Goal: Task Accomplishment & Management: Use online tool/utility

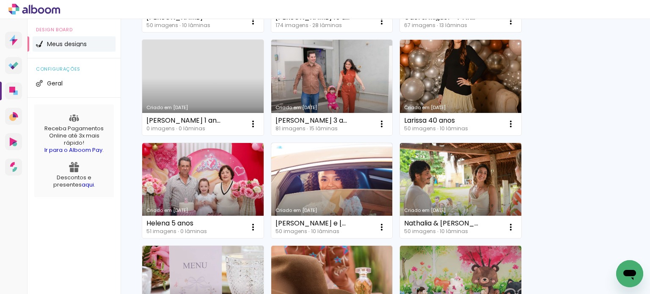
scroll to position [296, 0]
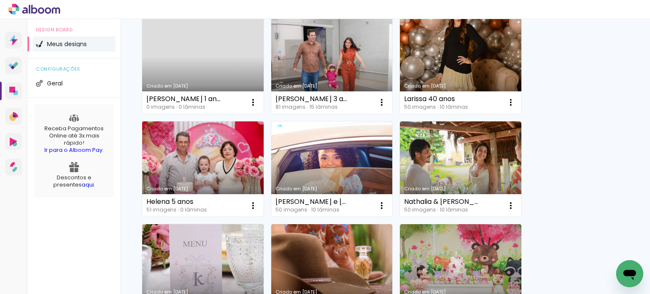
click at [210, 169] on link "Criado em 31/07/25" at bounding box center [203, 170] width 122 height 96
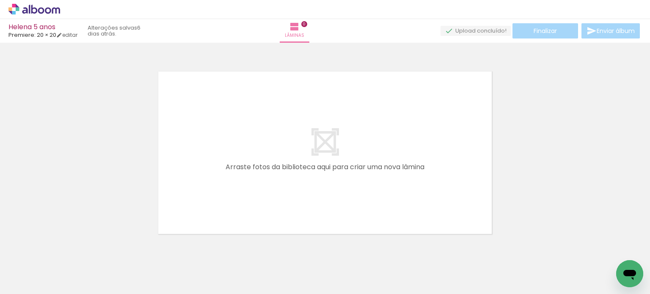
scroll to position [0, 778]
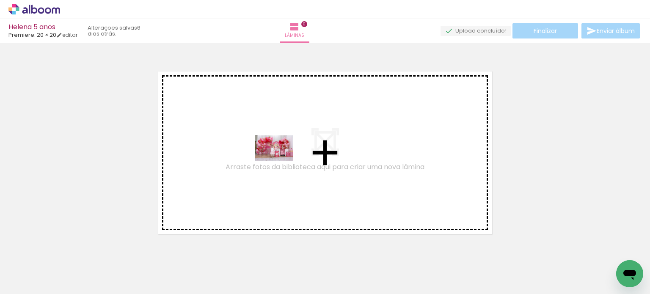
drag, startPoint x: 398, startPoint y: 271, endPoint x: 280, endPoint y: 161, distance: 160.6
click at [280, 161] on quentale-workspace at bounding box center [325, 147] width 650 height 294
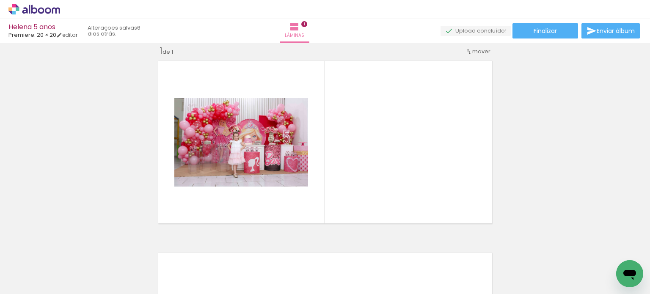
scroll to position [0, 151]
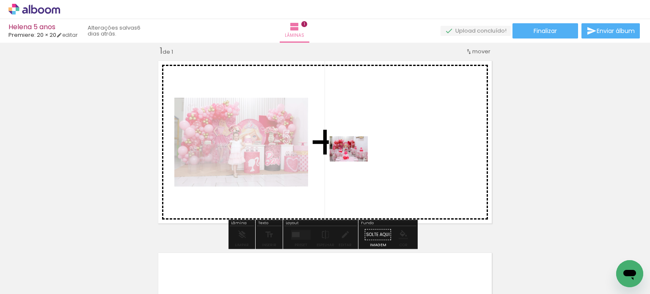
drag, startPoint x: 265, startPoint y: 271, endPoint x: 355, endPoint y: 162, distance: 142.0
click at [355, 162] on quentale-workspace at bounding box center [325, 147] width 650 height 294
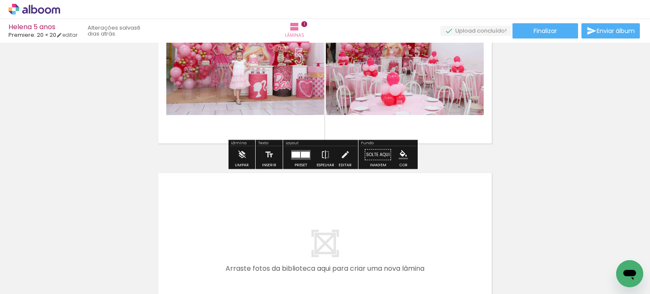
scroll to position [95, 0]
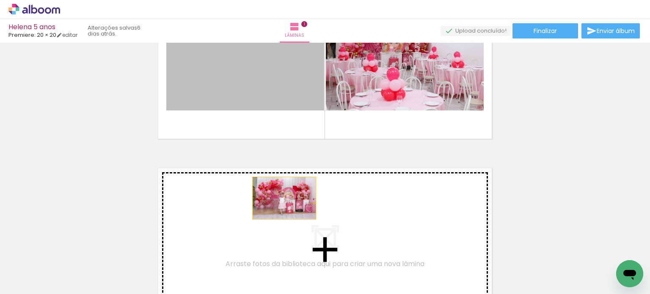
drag, startPoint x: 272, startPoint y: 83, endPoint x: 281, endPoint y: 198, distance: 115.9
click at [281, 198] on div "Inserir lâmina 1 de 1" at bounding box center [325, 142] width 650 height 385
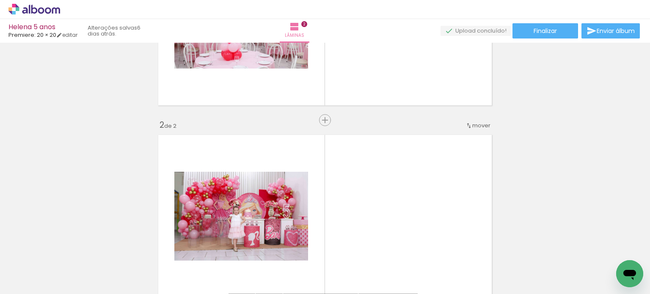
scroll to position [118, 0]
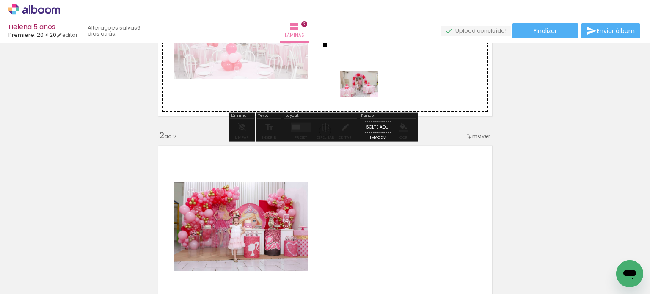
drag, startPoint x: 316, startPoint y: 269, endPoint x: 366, endPoint y: 97, distance: 178.9
click at [366, 97] on quentale-workspace at bounding box center [325, 147] width 650 height 294
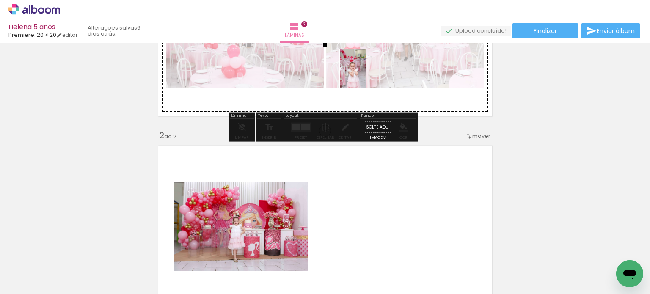
drag, startPoint x: 367, startPoint y: 272, endPoint x: 366, endPoint y: 75, distance: 197.3
click at [366, 75] on quentale-workspace at bounding box center [325, 147] width 650 height 294
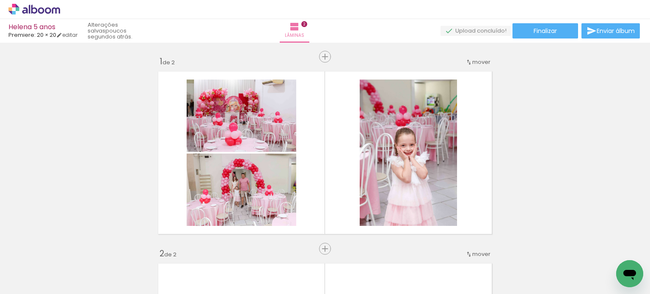
scroll to position [0, 445]
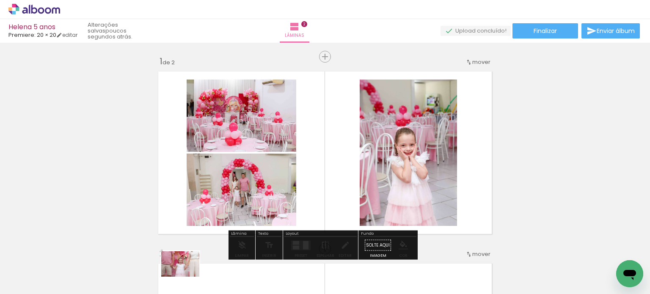
drag, startPoint x: 169, startPoint y: 272, endPoint x: 187, endPoint y: 277, distance: 18.8
click at [182, 277] on div at bounding box center [161, 266] width 42 height 28
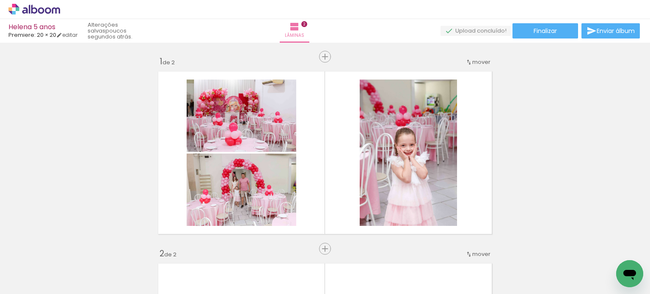
scroll to position [0, 884]
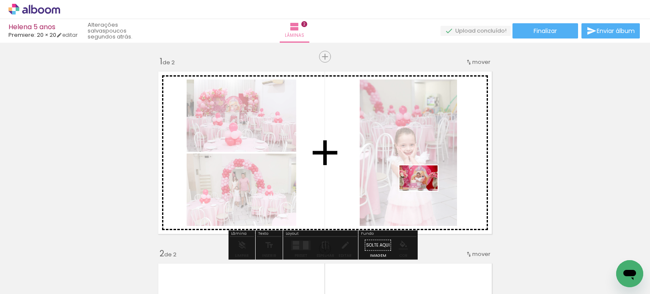
drag, startPoint x: 243, startPoint y: 276, endPoint x: 425, endPoint y: 191, distance: 201.5
click at [425, 191] on quentale-workspace at bounding box center [325, 147] width 650 height 294
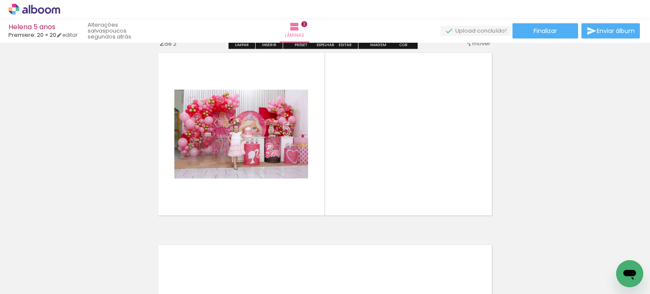
scroll to position [212, 0]
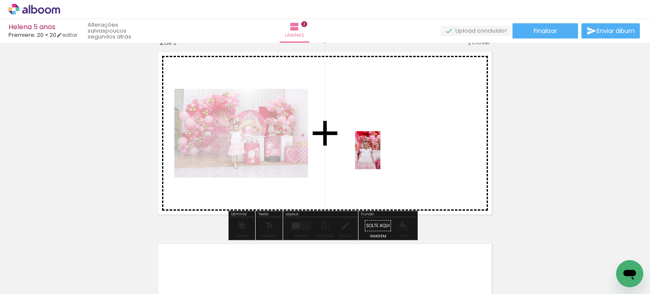
drag, startPoint x: 394, startPoint y: 275, endPoint x: 381, endPoint y: 157, distance: 118.9
click at [381, 157] on quentale-workspace at bounding box center [325, 147] width 650 height 294
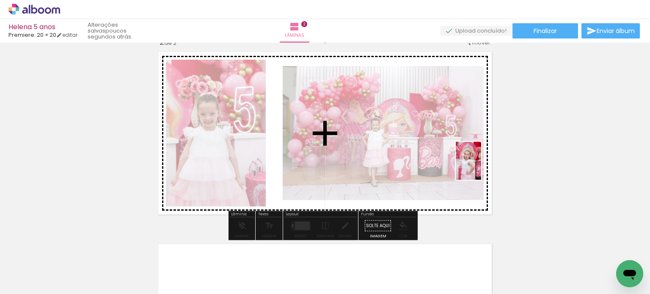
drag, startPoint x: 488, startPoint y: 276, endPoint x: 481, endPoint y: 153, distance: 123.9
click at [481, 153] on quentale-workspace at bounding box center [325, 147] width 650 height 294
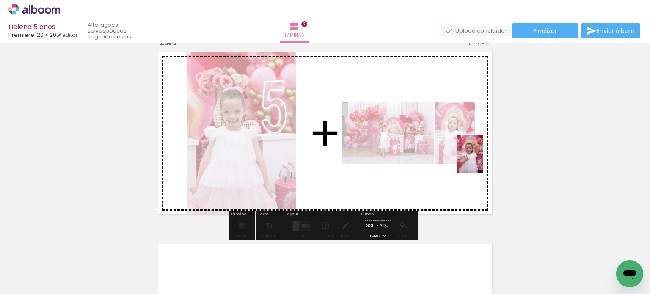
drag, startPoint x: 586, startPoint y: 276, endPoint x: 483, endPoint y: 160, distance: 155.1
click at [483, 160] on quentale-workspace at bounding box center [325, 147] width 650 height 294
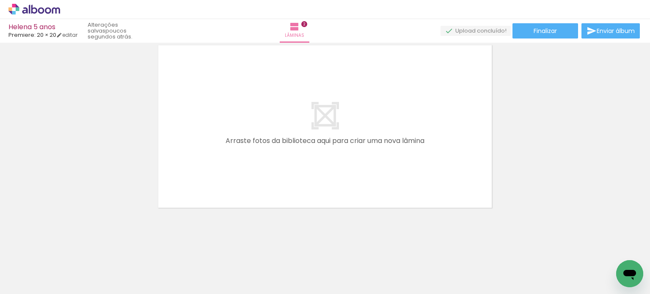
scroll to position [0, 401]
drag, startPoint x: 176, startPoint y: 261, endPoint x: 233, endPoint y: 193, distance: 89.0
click at [230, 180] on quentale-workspace at bounding box center [325, 147] width 650 height 294
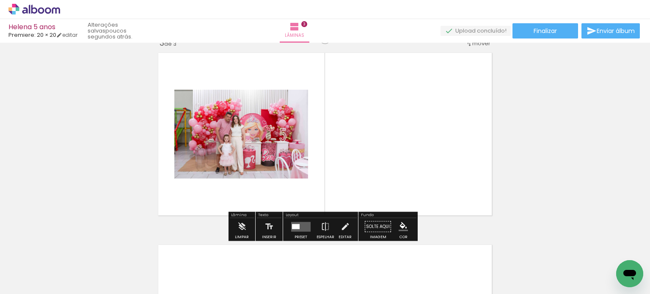
scroll to position [395, 0]
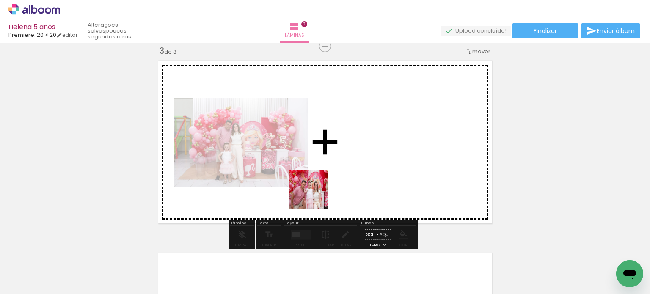
drag, startPoint x: 260, startPoint y: 270, endPoint x: 343, endPoint y: 173, distance: 127.9
click at [343, 173] on quentale-workspace at bounding box center [325, 147] width 650 height 294
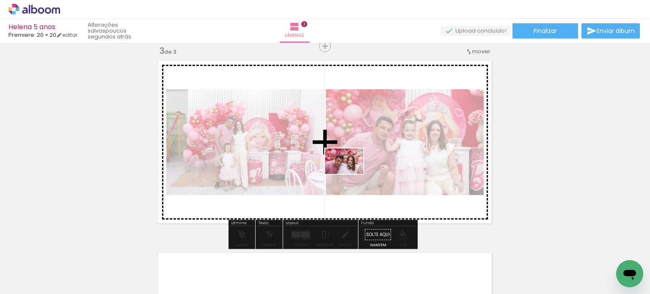
drag, startPoint x: 309, startPoint y: 261, endPoint x: 351, endPoint y: 174, distance: 96.6
click at [351, 174] on quentale-workspace at bounding box center [325, 147] width 650 height 294
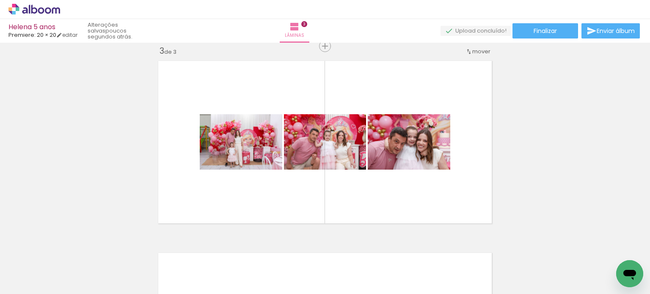
scroll to position [0, 672]
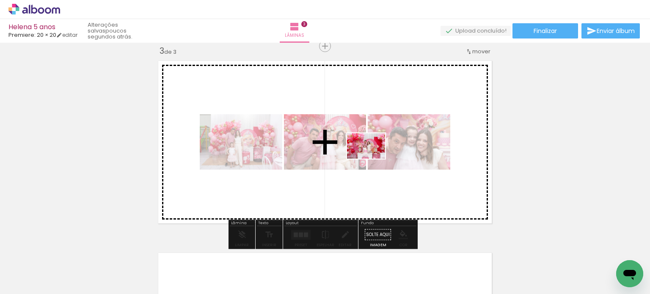
drag, startPoint x: 355, startPoint y: 257, endPoint x: 373, endPoint y: 159, distance: 99.8
click at [373, 159] on quentale-workspace at bounding box center [325, 147] width 650 height 294
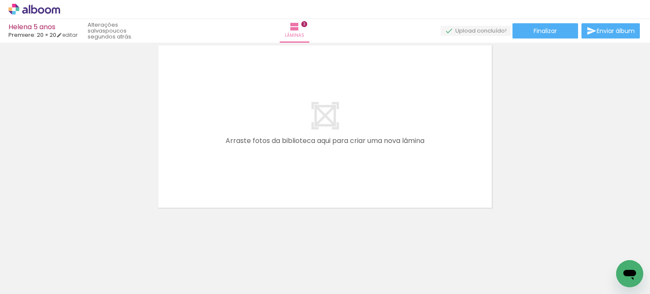
scroll to position [0, 511]
drag, startPoint x: 258, startPoint y: 217, endPoint x: 268, endPoint y: 158, distance: 59.4
click at [268, 158] on quentale-workspace at bounding box center [325, 147] width 650 height 294
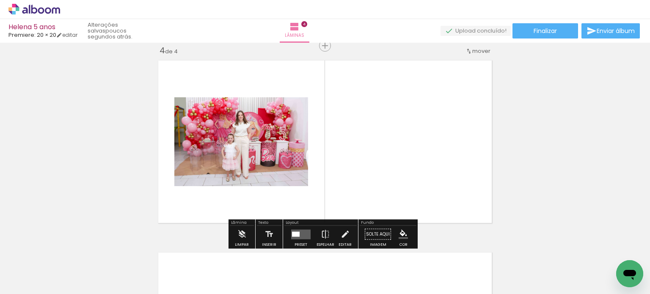
scroll to position [587, 0]
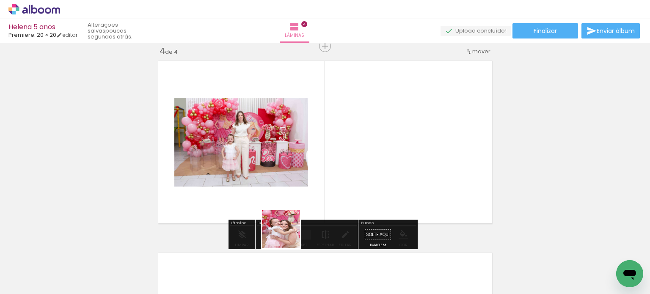
drag, startPoint x: 286, startPoint y: 262, endPoint x: 296, endPoint y: 205, distance: 57.6
click at [293, 193] on quentale-workspace at bounding box center [325, 147] width 650 height 294
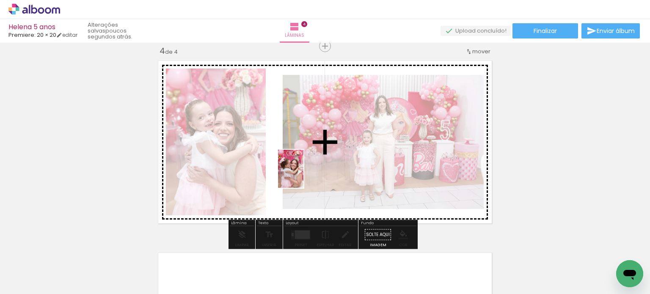
drag, startPoint x: 332, startPoint y: 272, endPoint x: 304, endPoint y: 175, distance: 100.5
click at [304, 175] on quentale-workspace at bounding box center [325, 147] width 650 height 294
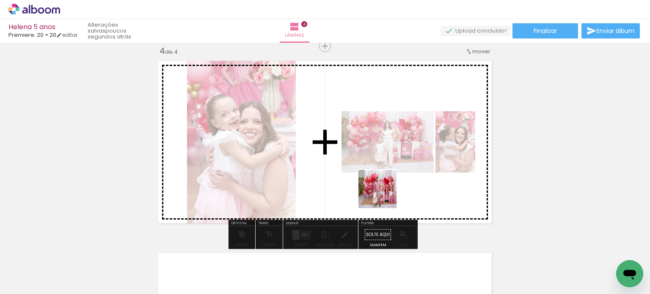
drag, startPoint x: 384, startPoint y: 196, endPoint x: 383, endPoint y: 171, distance: 24.6
click at [383, 171] on quentale-workspace at bounding box center [325, 147] width 650 height 294
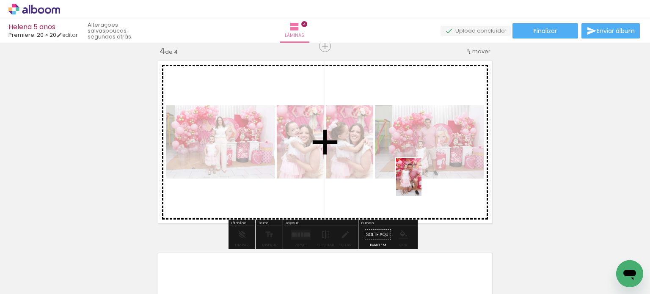
drag, startPoint x: 436, startPoint y: 264, endPoint x: 422, endPoint y: 186, distance: 79.1
click at [422, 183] on quentale-workspace at bounding box center [325, 147] width 650 height 294
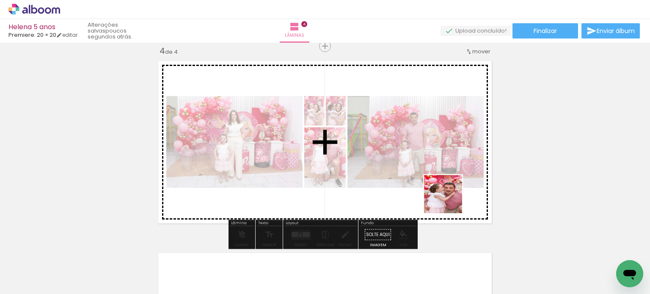
drag, startPoint x: 485, startPoint y: 273, endPoint x: 450, endPoint y: 201, distance: 80.5
click at [450, 201] on quentale-workspace at bounding box center [325, 147] width 650 height 294
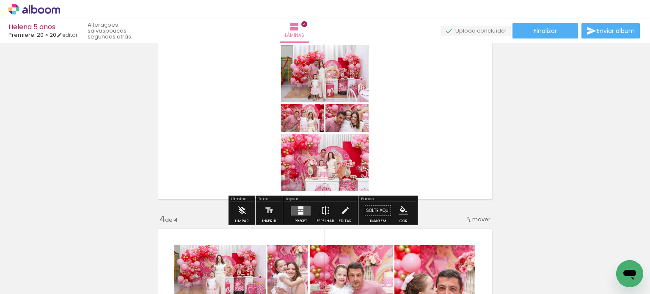
scroll to position [503, 0]
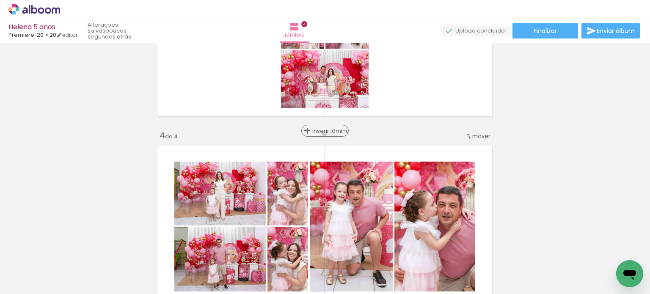
click at [324, 133] on span "Inserir lâmina" at bounding box center [328, 131] width 33 height 6
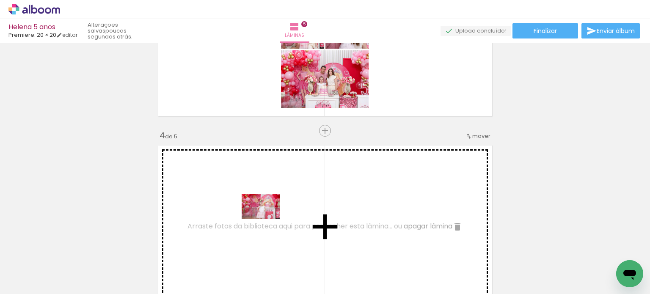
drag, startPoint x: 260, startPoint y: 271, endPoint x: 267, endPoint y: 219, distance: 51.7
click at [267, 219] on quentale-workspace at bounding box center [325, 147] width 650 height 294
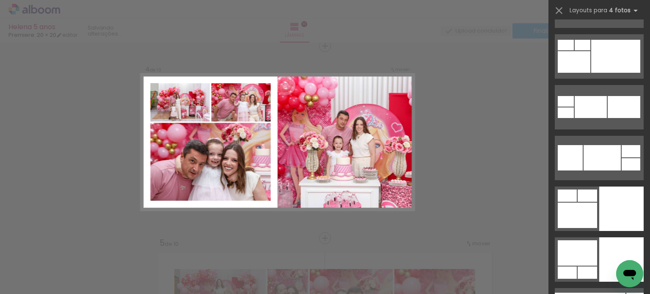
scroll to position [4023, 0]
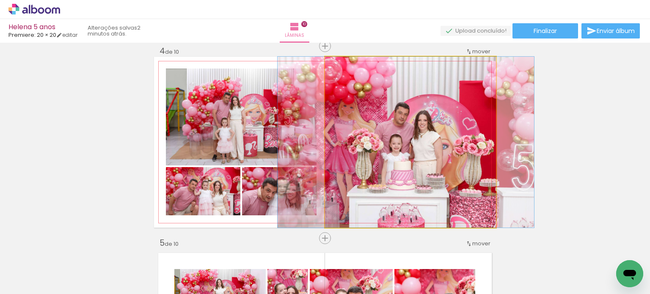
drag, startPoint x: 446, startPoint y: 154, endPoint x: 442, endPoint y: 154, distance: 4.7
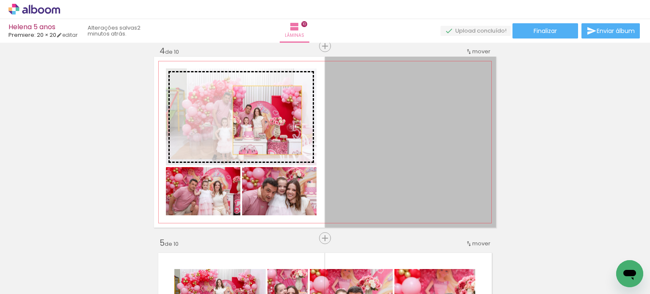
drag, startPoint x: 441, startPoint y: 152, endPoint x: 261, endPoint y: 119, distance: 183.3
click at [0, 0] on slot at bounding box center [0, 0] width 0 height 0
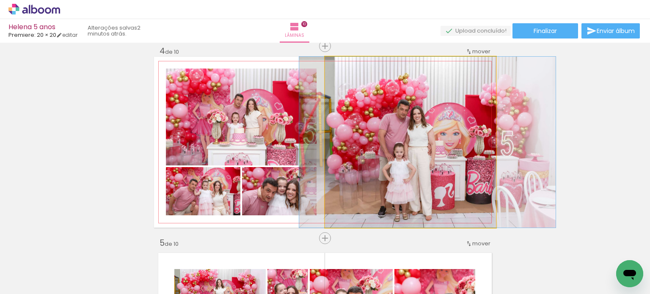
drag, startPoint x: 401, startPoint y: 160, endPoint x: 418, endPoint y: 160, distance: 16.9
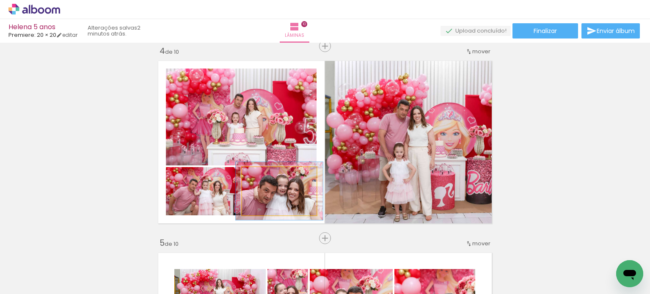
drag, startPoint x: 261, startPoint y: 176, endPoint x: 266, endPoint y: 176, distance: 5.1
type paper-slider "117"
click at [266, 176] on div at bounding box center [267, 176] width 8 height 8
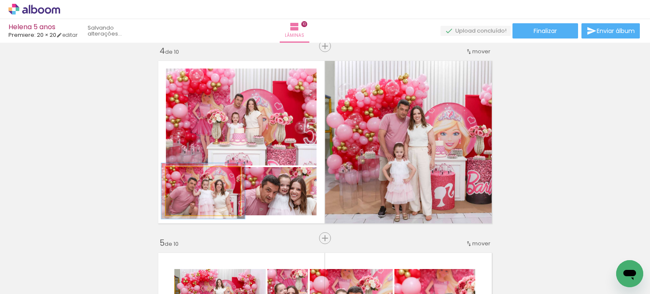
type paper-slider "112"
click at [186, 175] on div at bounding box center [189, 176] width 8 height 8
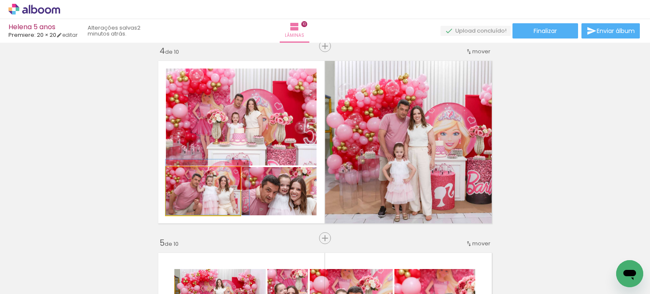
drag, startPoint x: 217, startPoint y: 194, endPoint x: 238, endPoint y: 186, distance: 22.6
click at [237, 186] on quentale-layouter at bounding box center [325, 142] width 342 height 171
drag, startPoint x: 213, startPoint y: 196, endPoint x: 218, endPoint y: 188, distance: 9.9
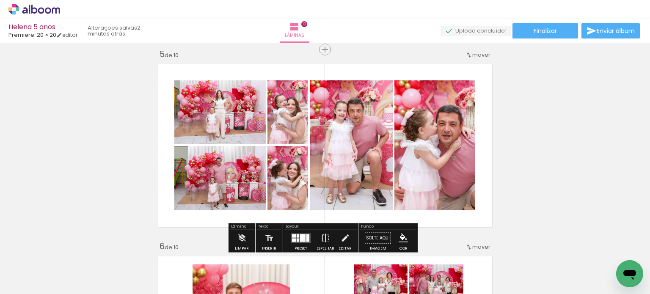
scroll to position [884, 0]
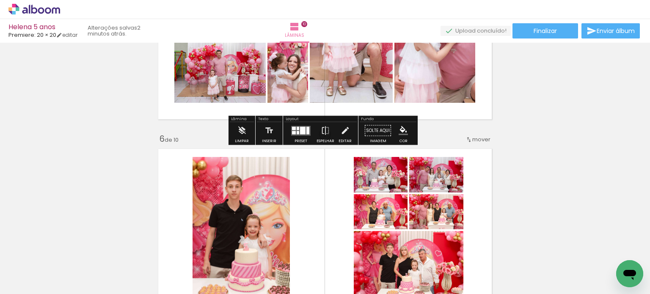
click at [300, 127] on div at bounding box center [303, 131] width 6 height 8
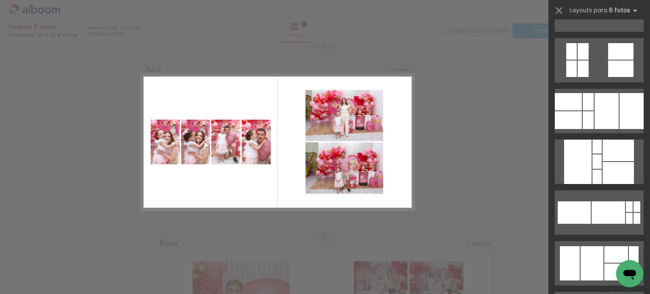
scroll to position [550, 0]
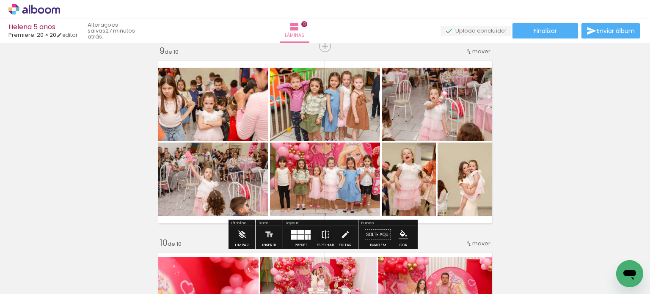
scroll to position [0, 939]
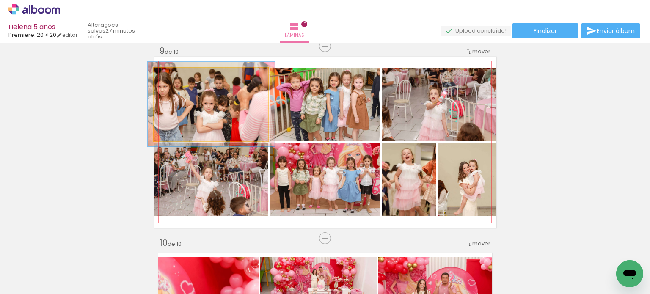
type paper-slider "111"
click at [176, 77] on div at bounding box center [178, 77] width 8 height 8
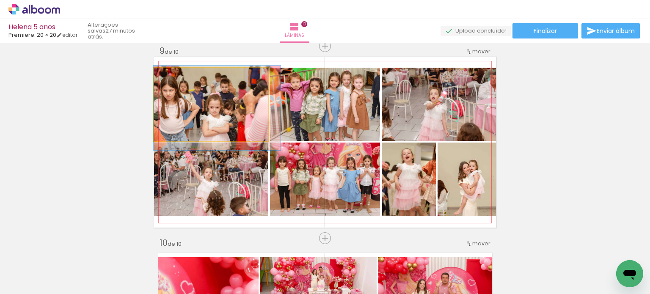
drag, startPoint x: 187, startPoint y: 97, endPoint x: 205, endPoint y: 101, distance: 19.0
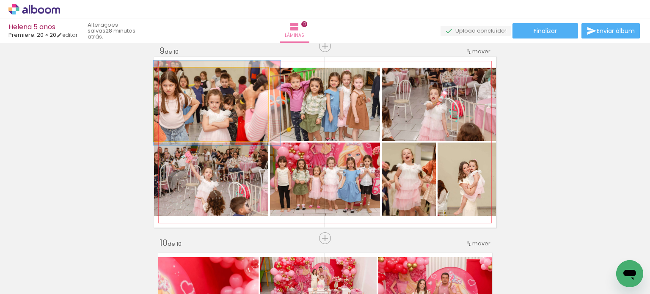
drag, startPoint x: 227, startPoint y: 119, endPoint x: 233, endPoint y: 115, distance: 7.6
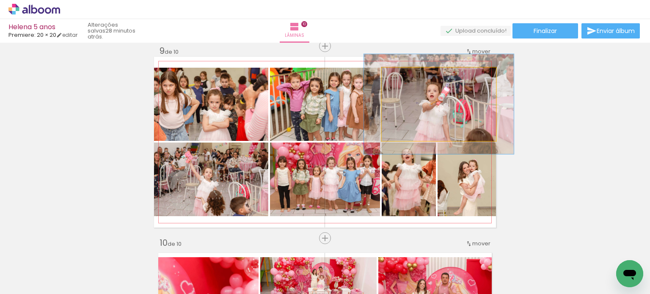
drag, startPoint x: 398, startPoint y: 76, endPoint x: 407, endPoint y: 78, distance: 10.0
click at [407, 78] on div at bounding box center [411, 77] width 8 height 8
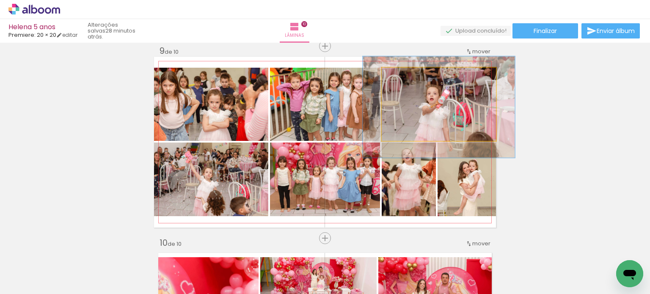
drag, startPoint x: 430, startPoint y: 106, endPoint x: 429, endPoint y: 112, distance: 5.6
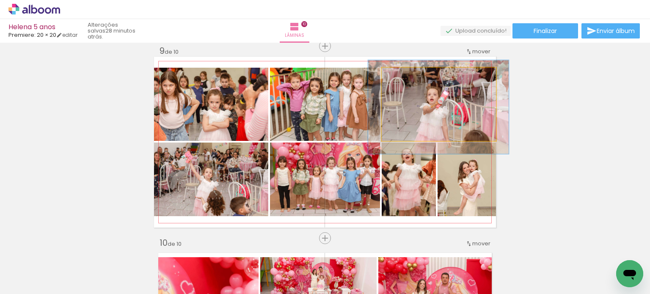
type paper-slider "123"
click at [406, 79] on div at bounding box center [410, 77] width 14 height 14
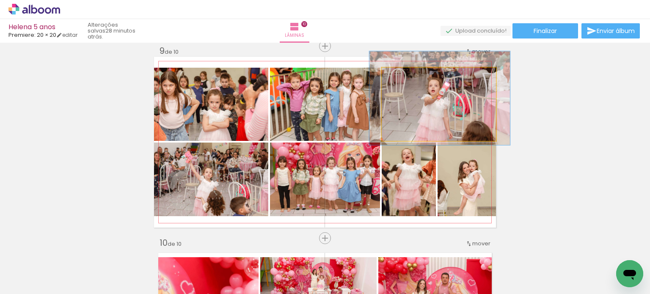
drag, startPoint x: 423, startPoint y: 98, endPoint x: 424, endPoint y: 89, distance: 9.0
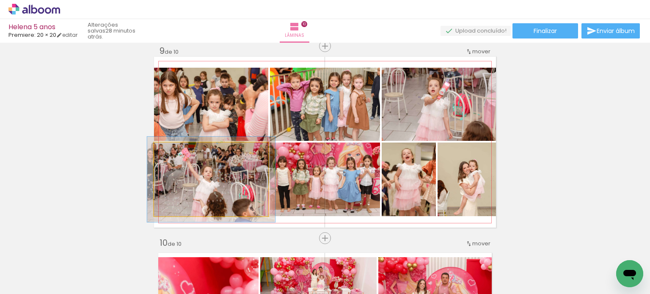
type paper-slider "112"
click at [176, 151] on div at bounding box center [178, 152] width 8 height 8
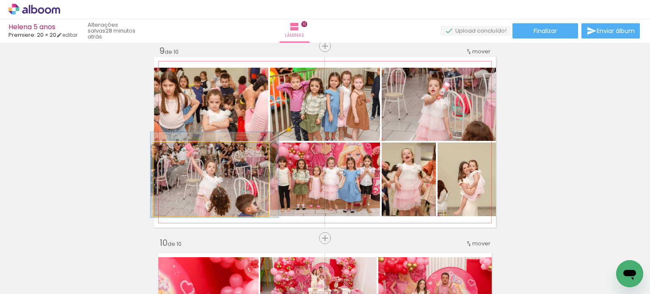
drag, startPoint x: 191, startPoint y: 181, endPoint x: 195, endPoint y: 176, distance: 5.8
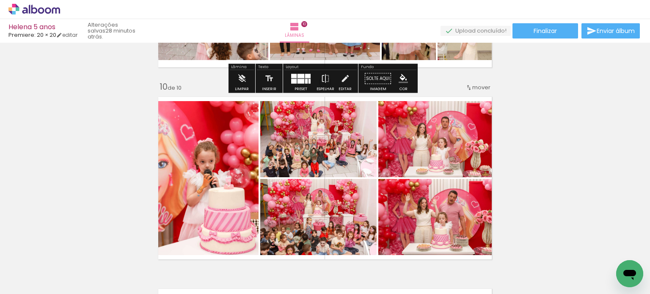
scroll to position [1760, 0]
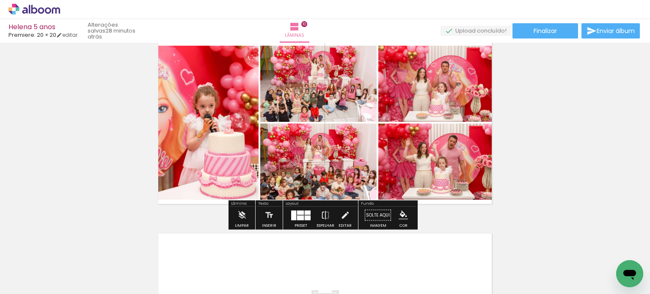
click at [297, 216] on div at bounding box center [300, 218] width 7 height 5
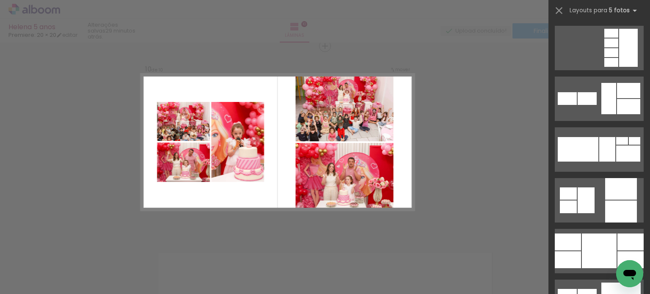
scroll to position [5250, 0]
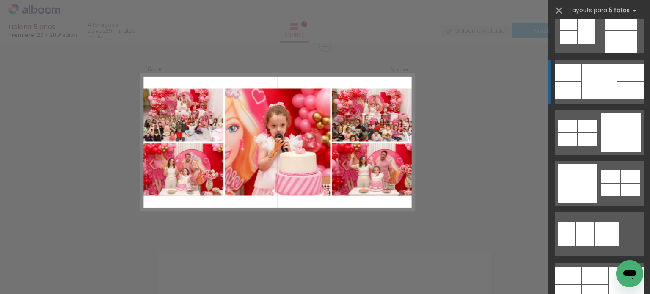
click at [604, 222] on div at bounding box center [607, 234] width 24 height 25
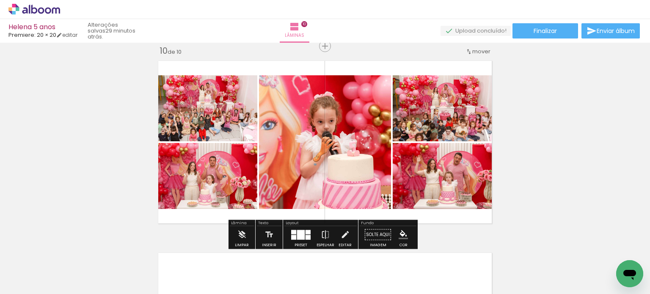
click at [300, 233] on div at bounding box center [301, 235] width 8 height 10
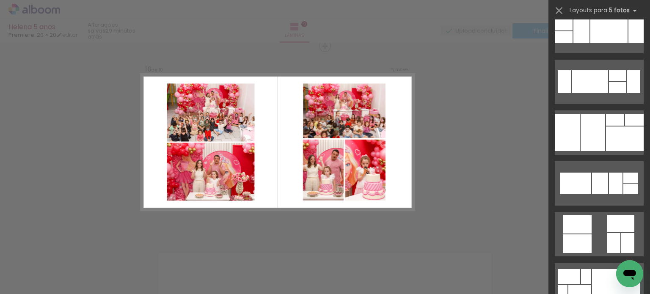
scroll to position [7698, 0]
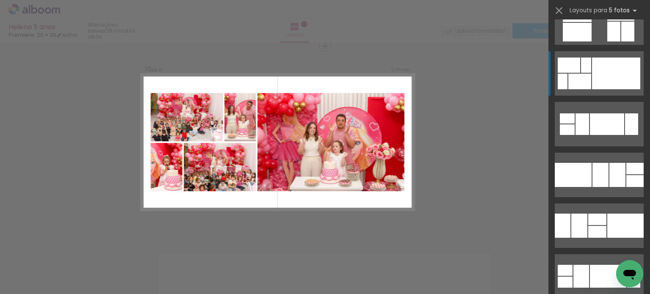
click at [593, 71] on div at bounding box center [616, 74] width 48 height 32
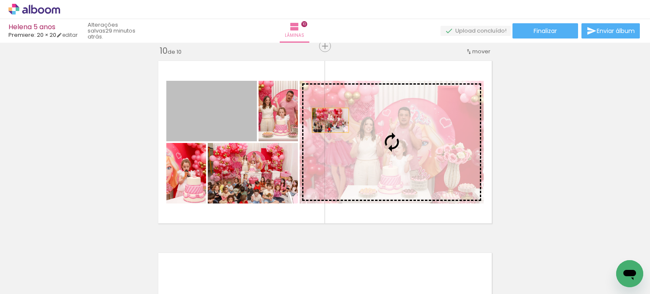
drag, startPoint x: 231, startPoint y: 114, endPoint x: 355, endPoint y: 125, distance: 124.5
click at [0, 0] on slot at bounding box center [0, 0] width 0 height 0
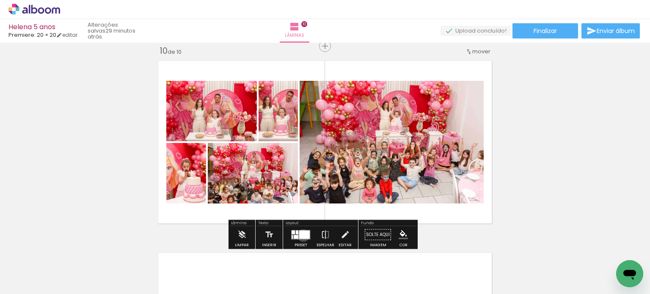
click at [301, 235] on div at bounding box center [304, 234] width 11 height 8
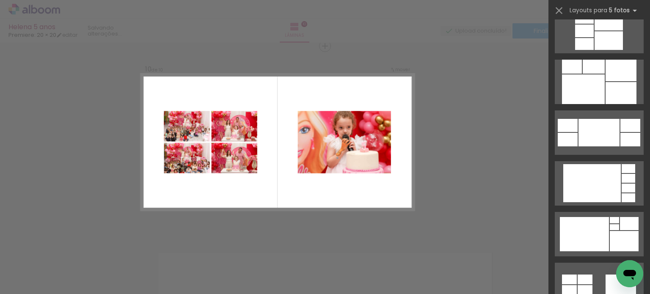
scroll to position [9290, 0]
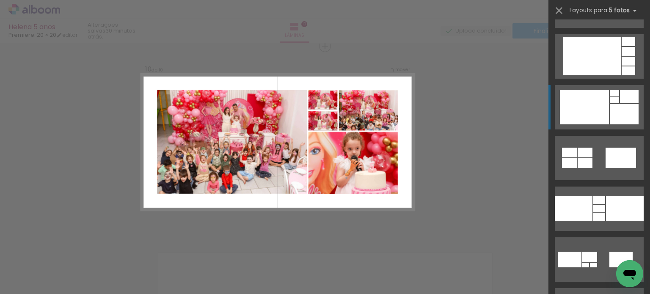
click at [600, 75] on div at bounding box center [593, 56] width 58 height 38
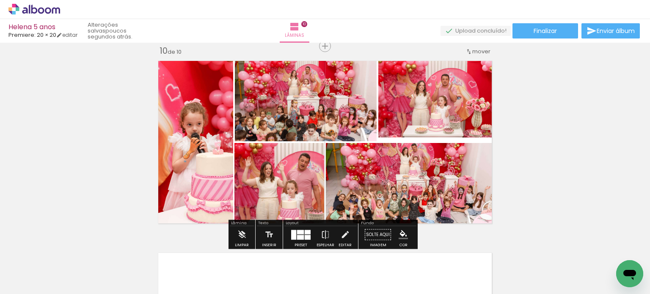
scroll to position [0, 939]
click at [301, 233] on div at bounding box center [300, 232] width 7 height 4
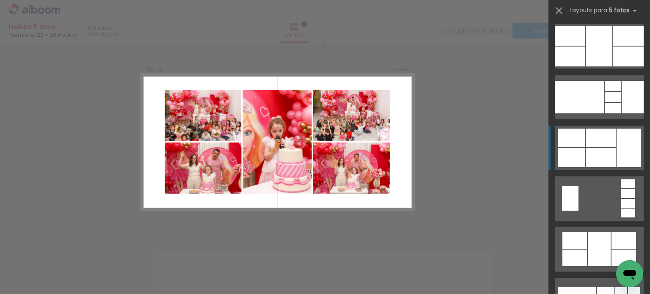
scroll to position [694, 0]
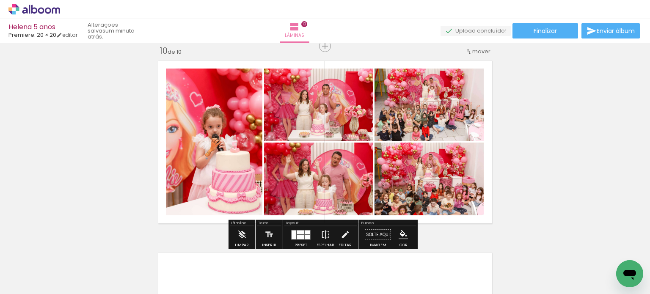
click at [300, 233] on div at bounding box center [300, 232] width 7 height 4
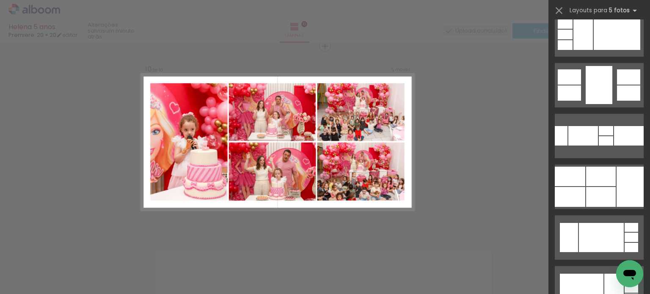
scroll to position [1990, 0]
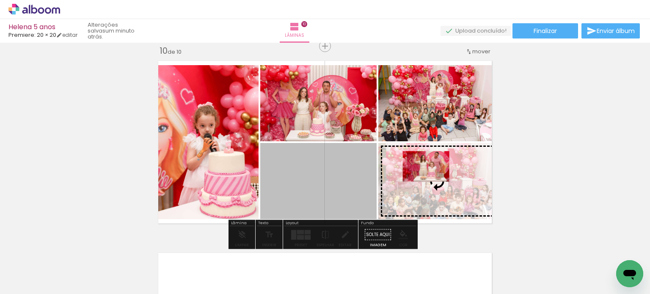
drag, startPoint x: 341, startPoint y: 177, endPoint x: 427, endPoint y: 166, distance: 86.2
click at [0, 0] on slot at bounding box center [0, 0] width 0 height 0
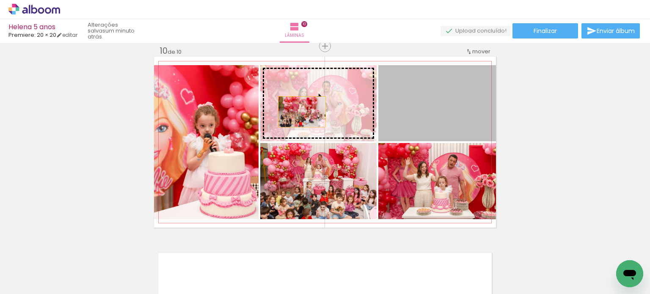
drag, startPoint x: 309, startPoint y: 113, endPoint x: 282, endPoint y: 108, distance: 27.2
click at [0, 0] on slot at bounding box center [0, 0] width 0 height 0
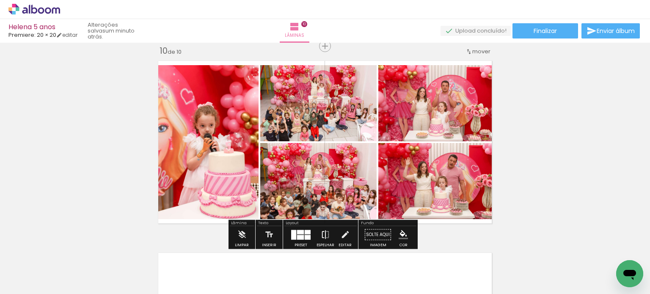
click at [326, 236] on iron-icon at bounding box center [325, 235] width 9 height 17
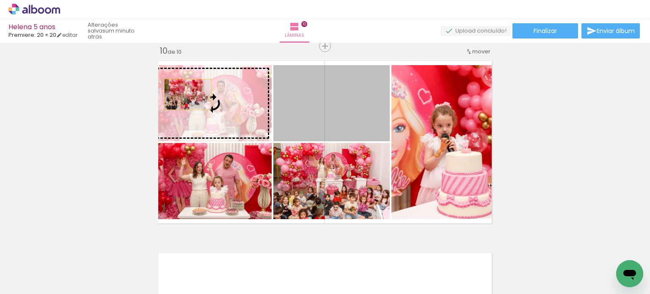
drag, startPoint x: 244, startPoint y: 100, endPoint x: 185, endPoint y: 94, distance: 59.6
click at [0, 0] on slot at bounding box center [0, 0] width 0 height 0
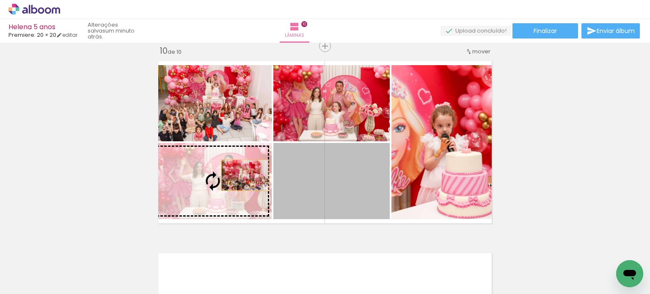
drag, startPoint x: 298, startPoint y: 183, endPoint x: 215, endPoint y: 171, distance: 84.4
click at [0, 0] on slot at bounding box center [0, 0] width 0 height 0
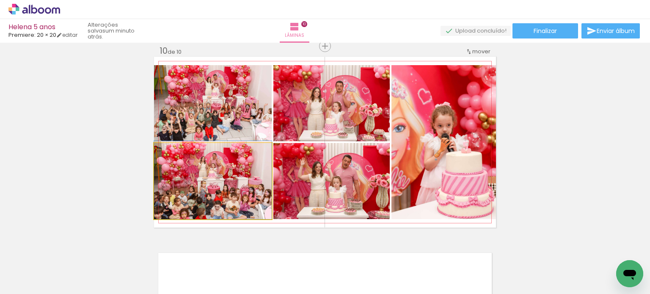
drag, startPoint x: 222, startPoint y: 179, endPoint x: 224, endPoint y: 166, distance: 13.7
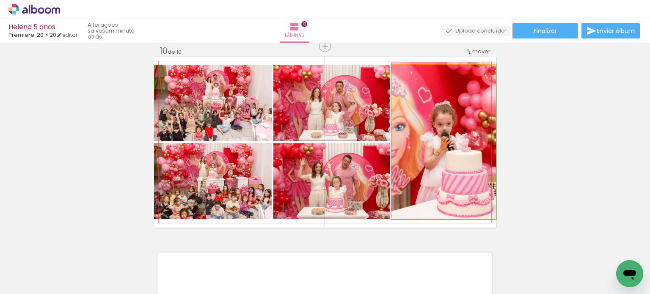
drag, startPoint x: 456, startPoint y: 149, endPoint x: 445, endPoint y: 147, distance: 10.9
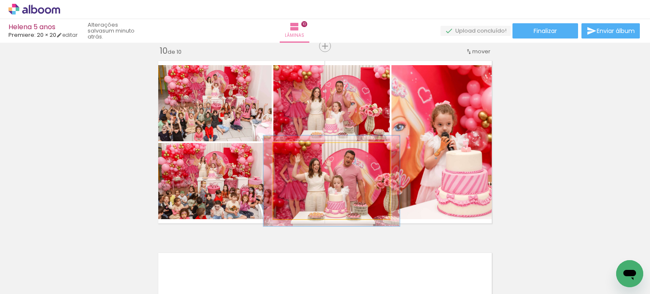
drag, startPoint x: 293, startPoint y: 150, endPoint x: 298, endPoint y: 150, distance: 5.1
type paper-slider "117"
click at [298, 150] on div at bounding box center [299, 152] width 14 height 14
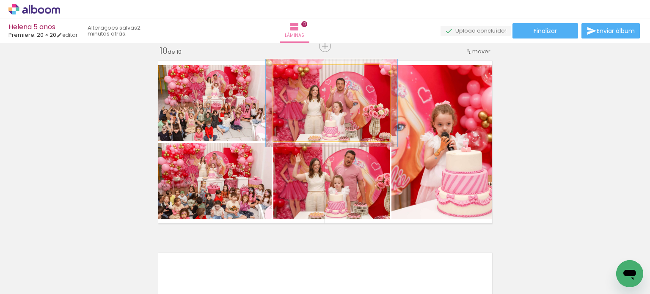
type paper-slider "114"
click at [293, 75] on div at bounding box center [297, 74] width 8 height 8
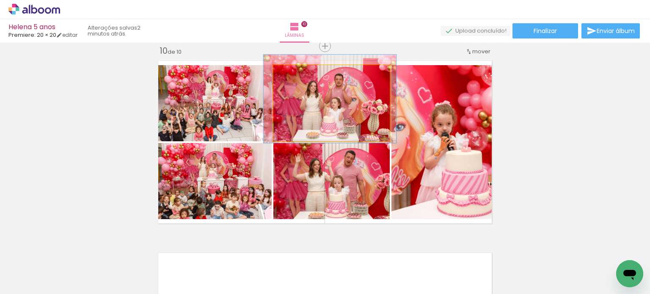
drag, startPoint x: 303, startPoint y: 112, endPoint x: 301, endPoint y: 108, distance: 4.6
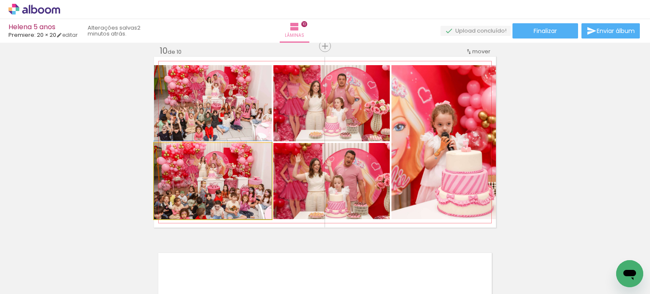
drag, startPoint x: 248, startPoint y: 198, endPoint x: 247, endPoint y: 178, distance: 19.9
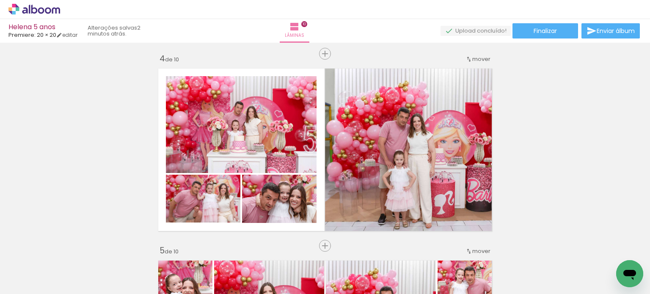
scroll to position [593, 0]
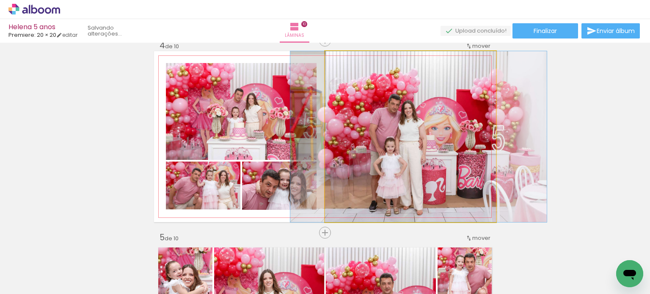
drag, startPoint x: 457, startPoint y: 176, endPoint x: 448, endPoint y: 175, distance: 8.9
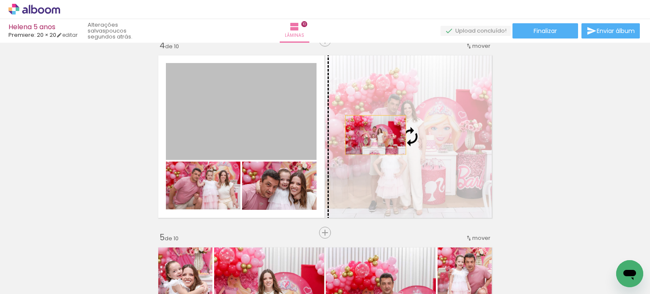
drag, startPoint x: 269, startPoint y: 122, endPoint x: 373, endPoint y: 135, distance: 104.7
click at [0, 0] on slot at bounding box center [0, 0] width 0 height 0
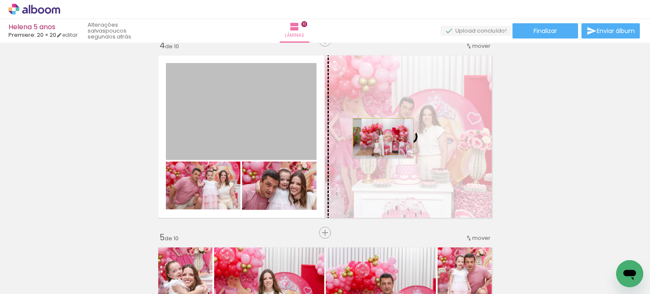
drag, startPoint x: 276, startPoint y: 125, endPoint x: 380, endPoint y: 138, distance: 104.5
click at [0, 0] on slot at bounding box center [0, 0] width 0 height 0
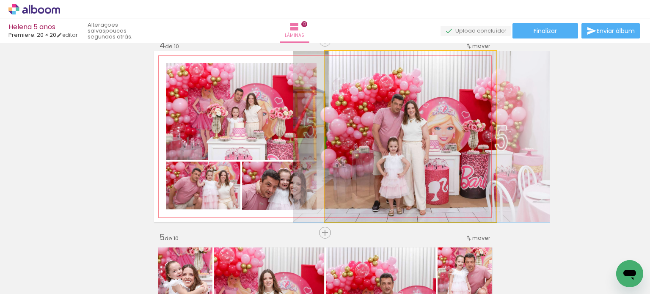
drag, startPoint x: 421, startPoint y: 145, endPoint x: 432, endPoint y: 144, distance: 11.1
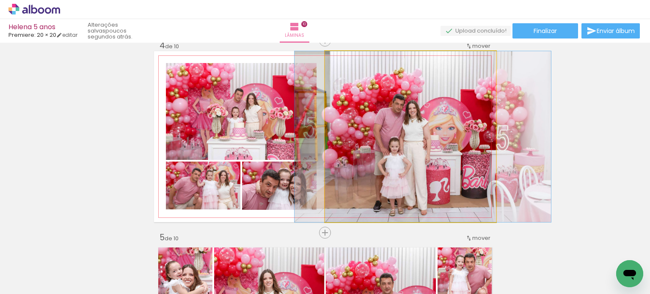
drag, startPoint x: 441, startPoint y: 175, endPoint x: 446, endPoint y: 175, distance: 5.1
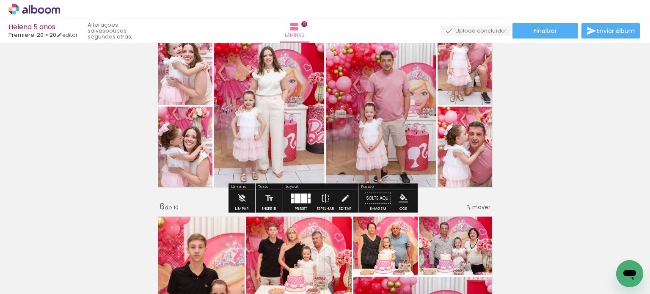
scroll to position [805, 0]
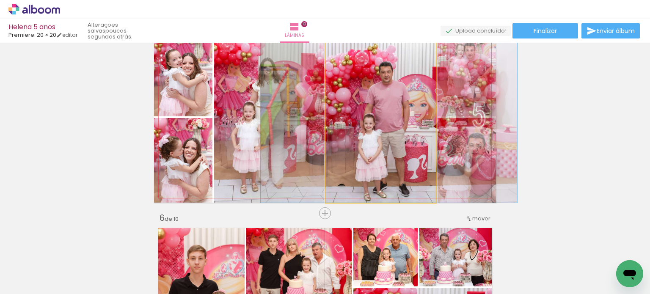
drag, startPoint x: 382, startPoint y: 158, endPoint x: 382, endPoint y: 144, distance: 13.5
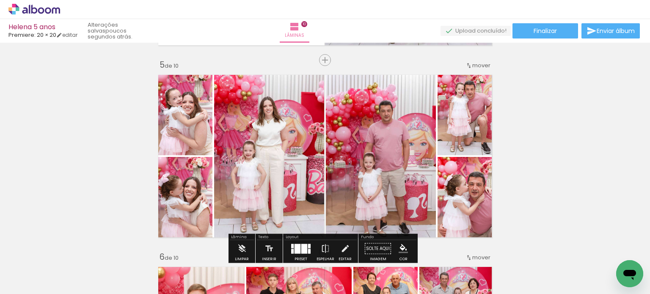
scroll to position [762, 0]
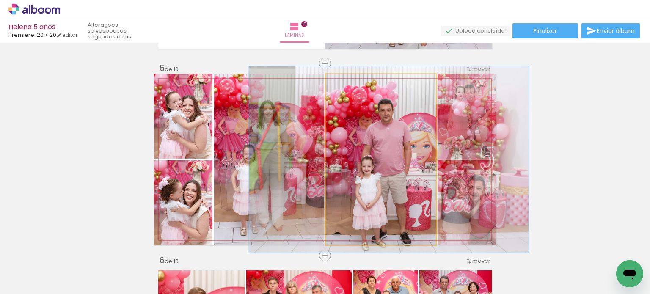
type paper-slider "109"
click at [348, 84] on div at bounding box center [349, 83] width 14 height 14
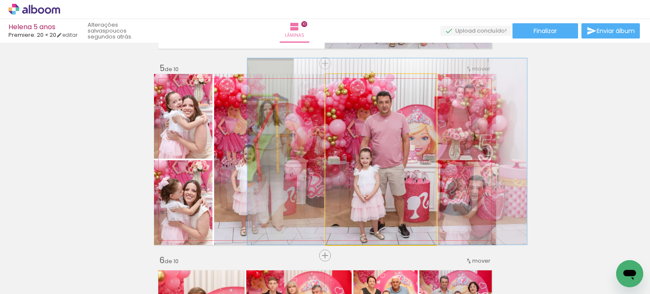
drag, startPoint x: 370, startPoint y: 138, endPoint x: 368, endPoint y: 112, distance: 25.9
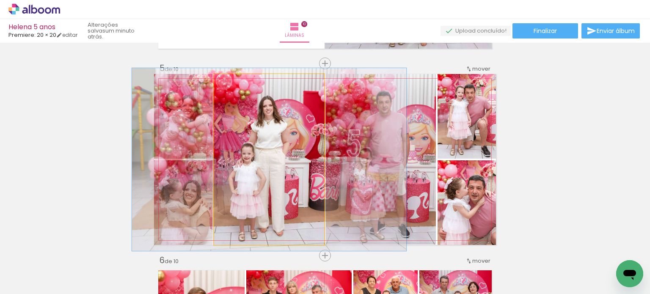
type paper-slider "107"
click at [234, 84] on div at bounding box center [236, 83] width 8 height 8
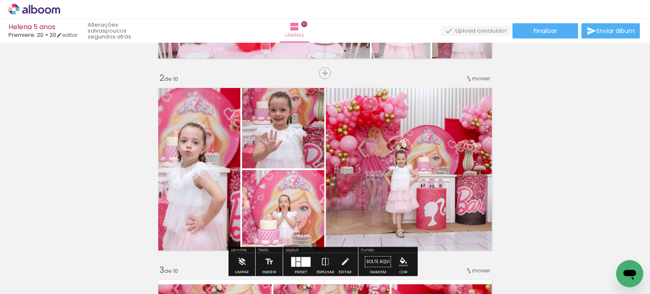
scroll to position [85, 0]
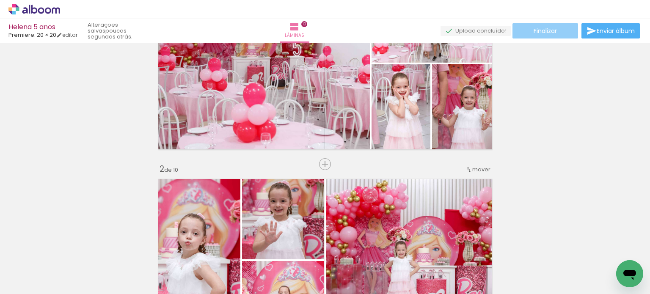
click at [540, 33] on span "Finalizar" at bounding box center [545, 31] width 23 height 6
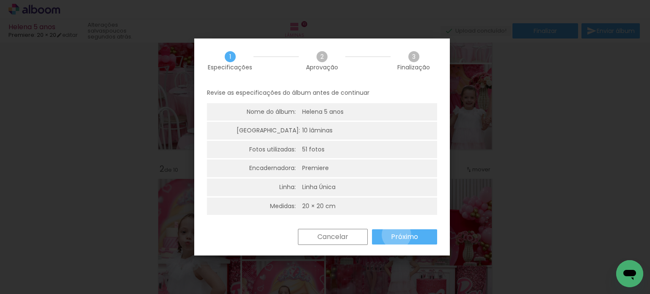
click at [0, 0] on slot "Próximo" at bounding box center [0, 0] width 0 height 0
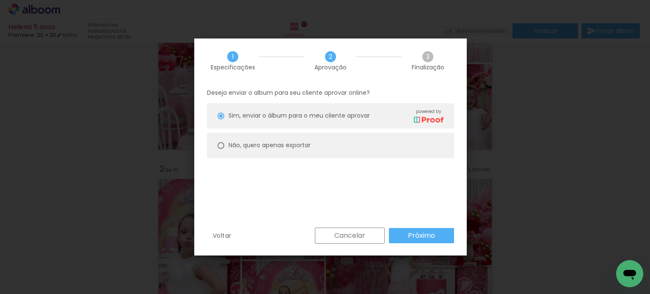
drag, startPoint x: 274, startPoint y: 147, endPoint x: 282, endPoint y: 150, distance: 8.5
click at [0, 0] on slot "Não, quero apenas exportar" at bounding box center [0, 0] width 0 height 0
type paper-radio-button "on"
click at [0, 0] on slot "Próximo" at bounding box center [0, 0] width 0 height 0
type input "Alta, 300 DPI"
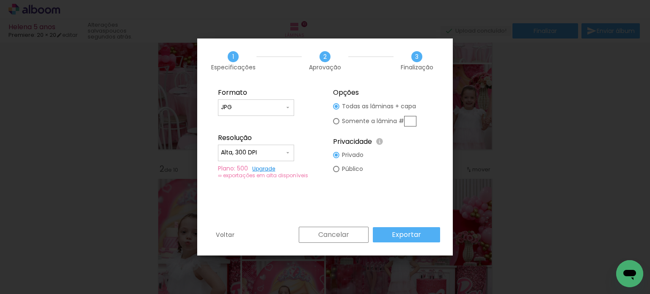
click at [277, 102] on paper-input-container "JPG" at bounding box center [256, 108] width 76 height 17
click at [259, 122] on paper-item "PDF" at bounding box center [256, 123] width 76 height 17
type input "PDF"
click at [0, 0] on slot "Exportar" at bounding box center [0, 0] width 0 height 0
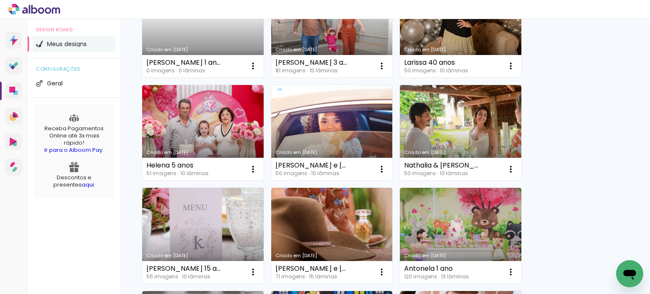
scroll to position [339, 0]
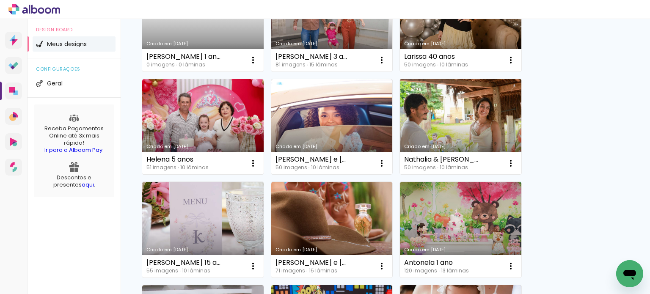
click at [469, 110] on link "Criado em [DATE]" at bounding box center [461, 127] width 122 height 96
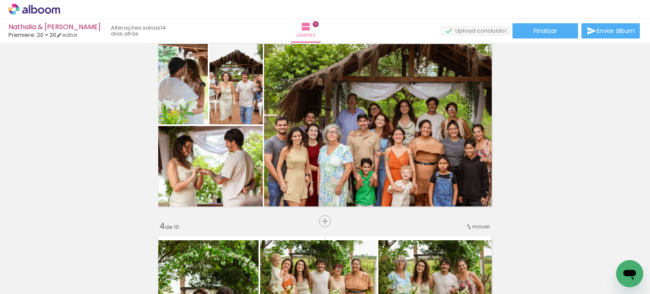
scroll to position [381, 0]
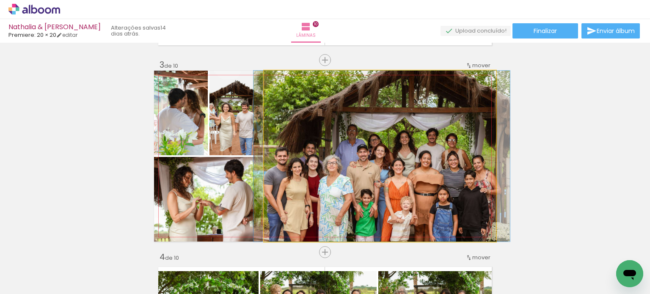
click at [448, 190] on quentale-photo at bounding box center [380, 156] width 232 height 171
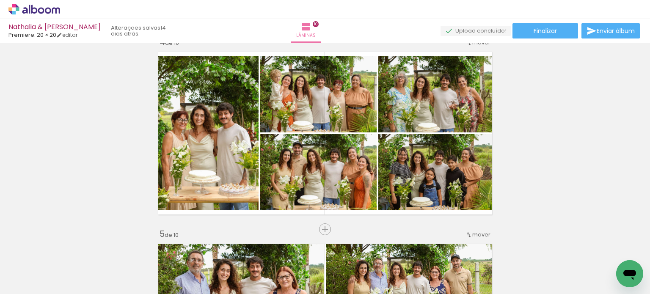
scroll to position [593, 0]
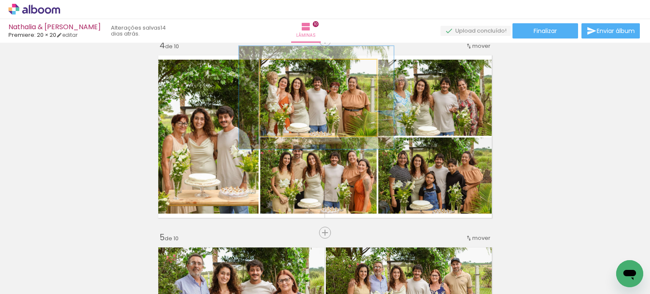
click at [297, 116] on quentale-photo at bounding box center [318, 98] width 116 height 76
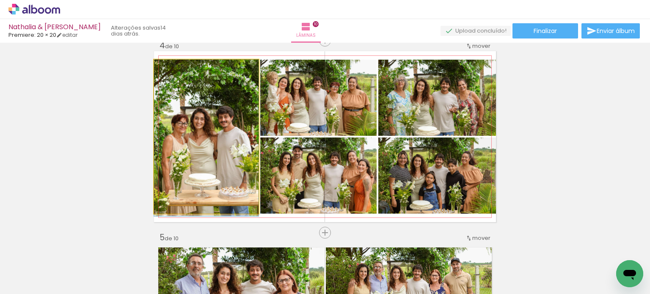
drag, startPoint x: 198, startPoint y: 167, endPoint x: 202, endPoint y: 168, distance: 4.3
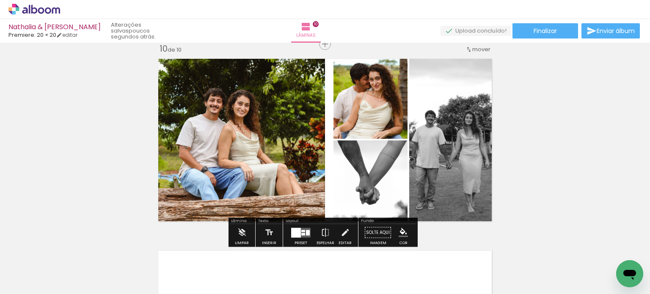
scroll to position [1736, 0]
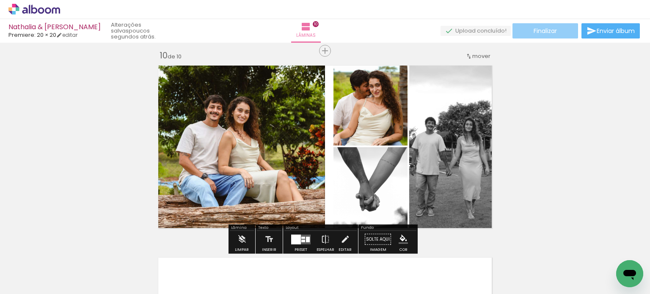
click at [534, 28] on span "Finalizar" at bounding box center [545, 31] width 23 height 6
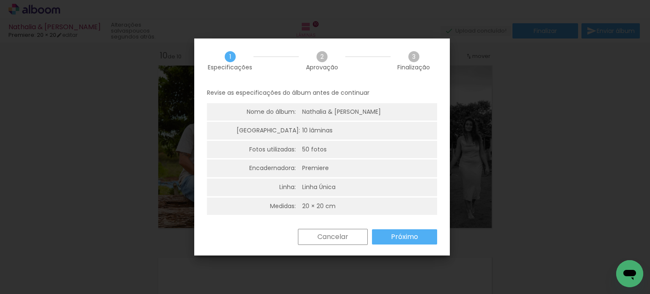
click at [0, 0] on slot "Próximo" at bounding box center [0, 0] width 0 height 0
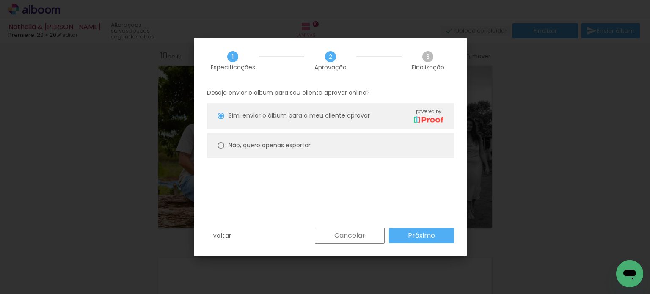
click at [0, 0] on slot "Não, quero apenas exportar" at bounding box center [0, 0] width 0 height 0
type paper-radio-button "on"
click at [0, 0] on slot "Próximo" at bounding box center [0, 0] width 0 height 0
type input "Alta, 300 DPI"
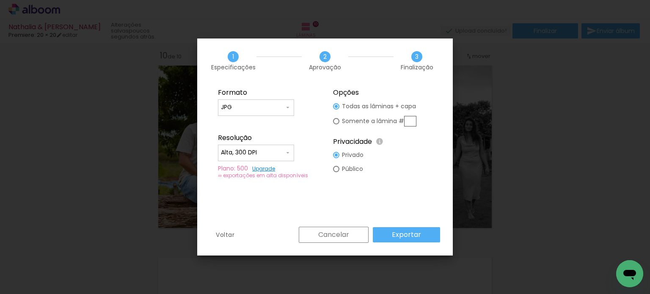
click at [400, 227] on div "Cancelar Exportar" at bounding box center [368, 235] width 146 height 16
click at [0, 0] on slot "Exportar" at bounding box center [0, 0] width 0 height 0
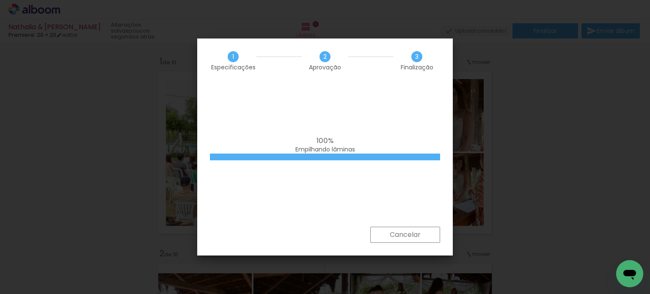
scroll to position [1736, 0]
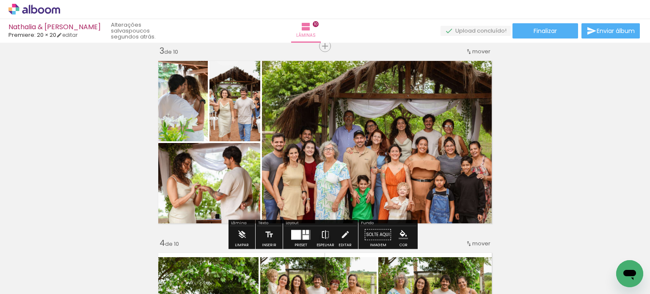
click at [325, 238] on iron-icon at bounding box center [325, 235] width 9 height 17
click at [307, 231] on div at bounding box center [307, 232] width 3 height 4
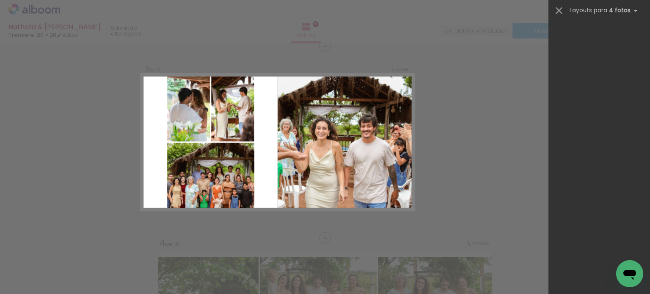
scroll to position [17123, 0]
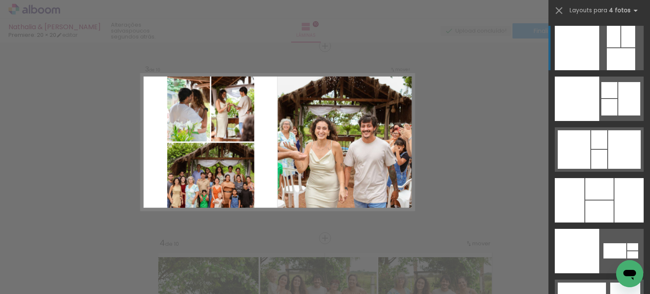
click at [610, 49] on div at bounding box center [621, 59] width 28 height 22
click at [607, 53] on div at bounding box center [621, 59] width 28 height 22
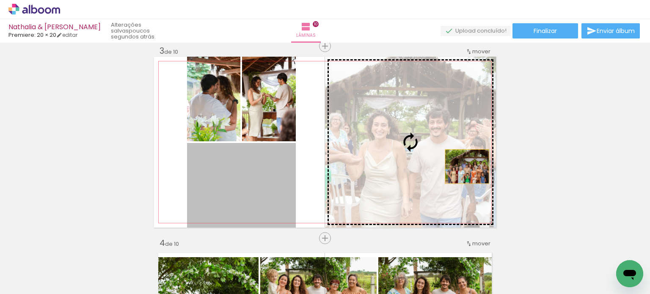
drag, startPoint x: 239, startPoint y: 204, endPoint x: 464, endPoint y: 166, distance: 228.0
click at [0, 0] on slot at bounding box center [0, 0] width 0 height 0
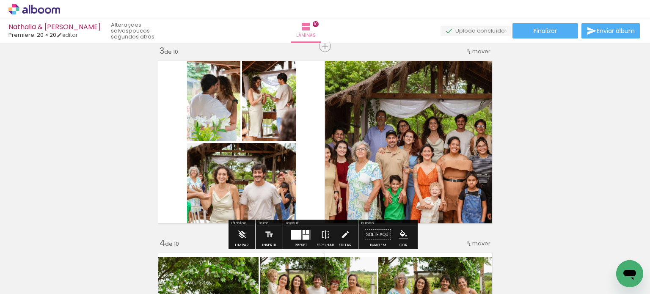
click at [218, 123] on quentale-photo at bounding box center [213, 99] width 53 height 85
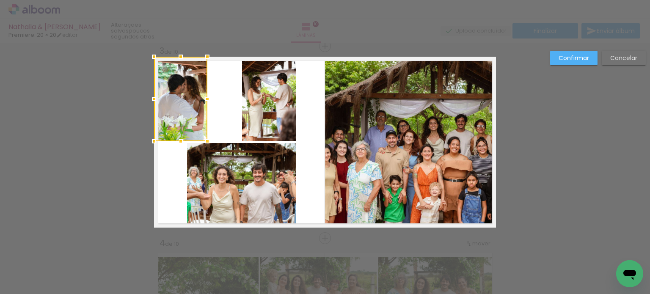
drag, startPoint x: 210, startPoint y: 123, endPoint x: 168, endPoint y: 116, distance: 43.0
click at [171, 117] on div at bounding box center [180, 99] width 53 height 85
click at [268, 115] on quentale-photo at bounding box center [269, 99] width 54 height 85
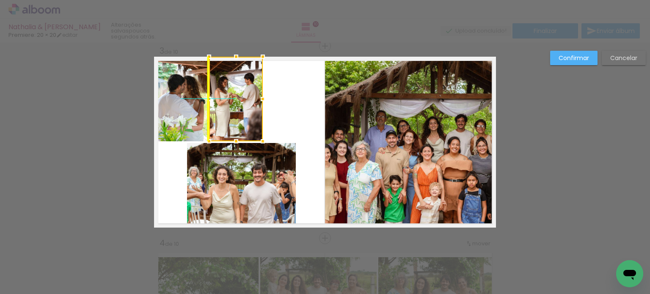
drag, startPoint x: 252, startPoint y: 112, endPoint x: 232, endPoint y: 108, distance: 20.2
click at [235, 109] on div at bounding box center [236, 99] width 54 height 85
click at [222, 180] on quentale-photo at bounding box center [241, 185] width 109 height 85
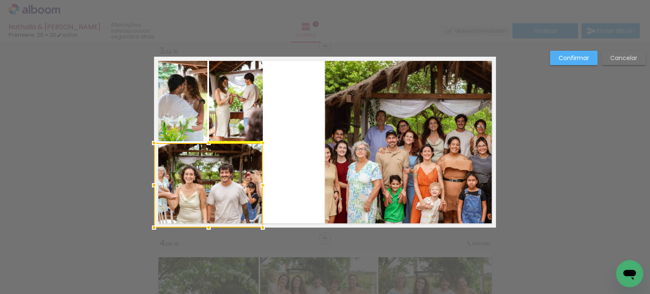
drag, startPoint x: 234, startPoint y: 186, endPoint x: 166, endPoint y: 186, distance: 68.6
click at [166, 186] on div at bounding box center [208, 185] width 109 height 85
click at [381, 133] on quentale-photo at bounding box center [410, 142] width 171 height 171
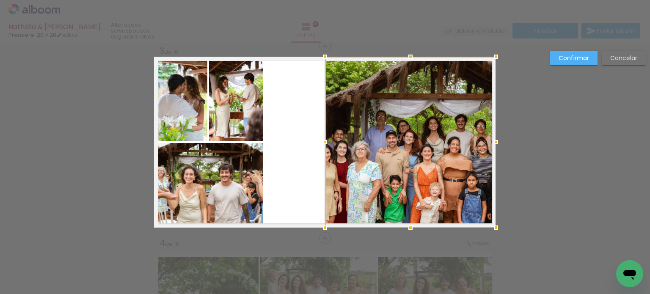
click at [323, 141] on div at bounding box center [325, 142] width 17 height 17
click at [384, 147] on div at bounding box center [410, 142] width 171 height 171
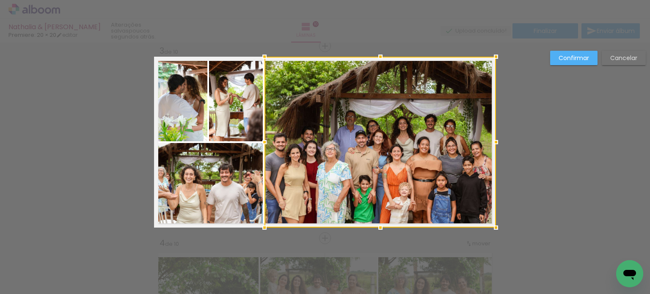
drag, startPoint x: 322, startPoint y: 142, endPoint x: 298, endPoint y: 139, distance: 24.7
click at [298, 139] on div at bounding box center [381, 142] width 232 height 171
click at [0, 0] on slot "Confirmar" at bounding box center [0, 0] width 0 height 0
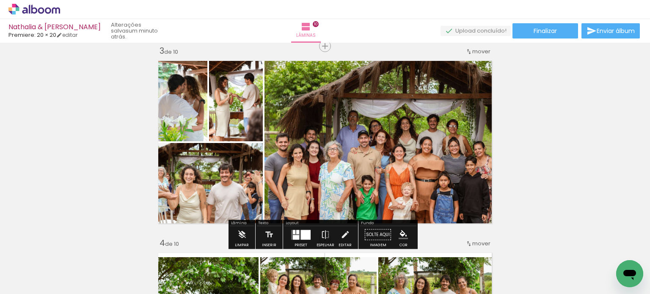
click at [304, 234] on div at bounding box center [306, 235] width 10 height 10
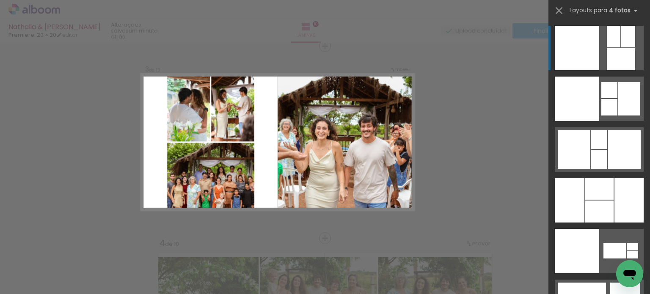
click at [346, 169] on quentale-photo at bounding box center [346, 142] width 137 height 137
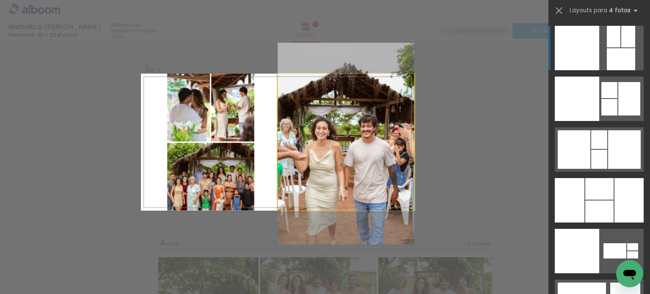
click at [351, 176] on quentale-photo at bounding box center [346, 142] width 137 height 137
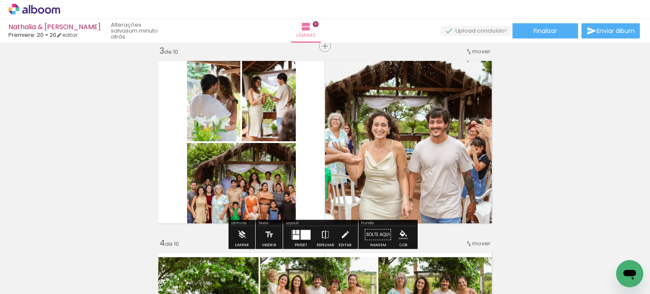
click at [324, 233] on iron-icon at bounding box center [325, 235] width 9 height 17
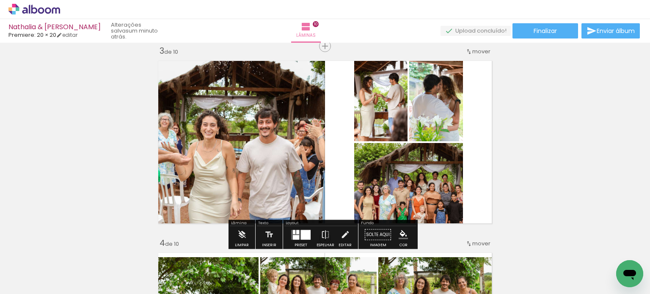
click at [256, 152] on quentale-photo at bounding box center [239, 142] width 171 height 171
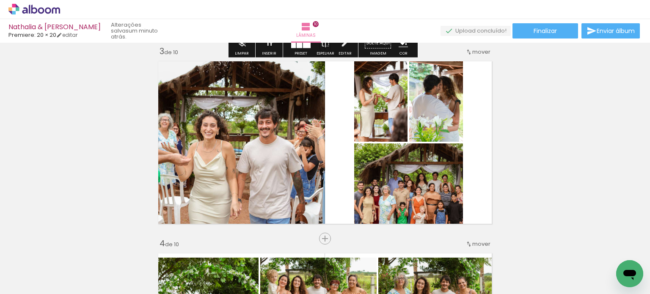
scroll to position [395, 0]
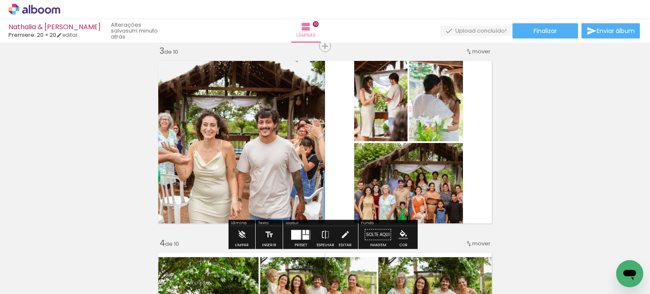
click at [300, 169] on quentale-photo at bounding box center [239, 142] width 171 height 171
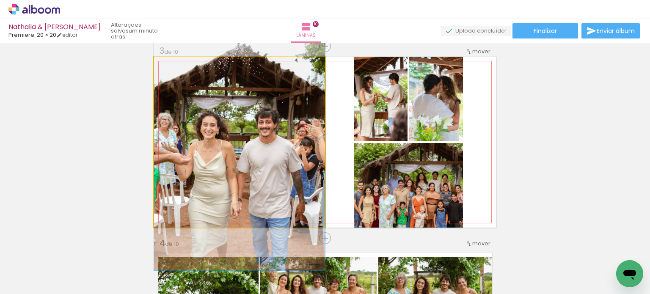
click at [307, 147] on quentale-photo at bounding box center [239, 142] width 171 height 171
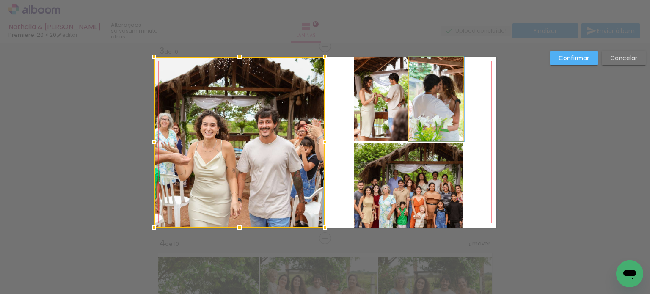
click at [426, 100] on quentale-photo at bounding box center [436, 99] width 54 height 85
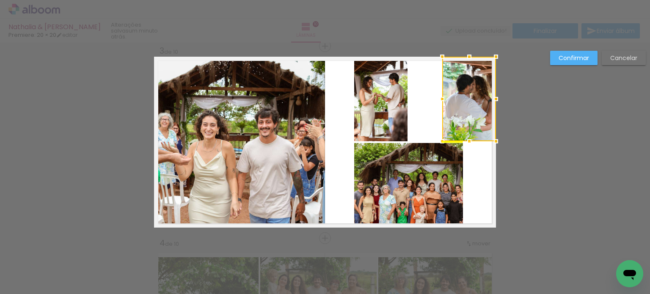
drag, startPoint x: 441, startPoint y: 100, endPoint x: 479, endPoint y: 101, distance: 38.1
click at [479, 101] on div at bounding box center [469, 99] width 54 height 85
click at [427, 179] on quentale-photo at bounding box center [408, 185] width 109 height 85
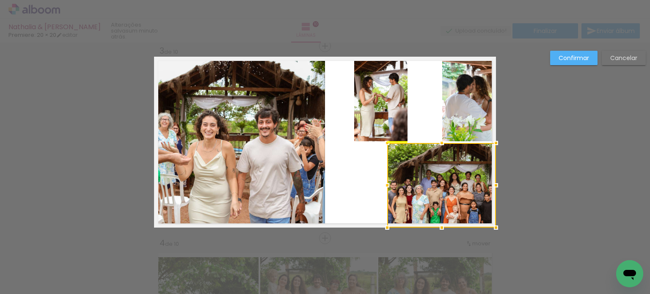
drag, startPoint x: 424, startPoint y: 180, endPoint x: 460, endPoint y: 180, distance: 36.0
click at [460, 180] on div at bounding box center [441, 185] width 109 height 85
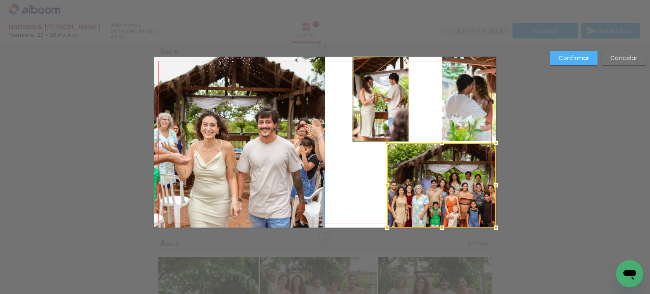
click at [366, 96] on quentale-photo at bounding box center [380, 99] width 53 height 85
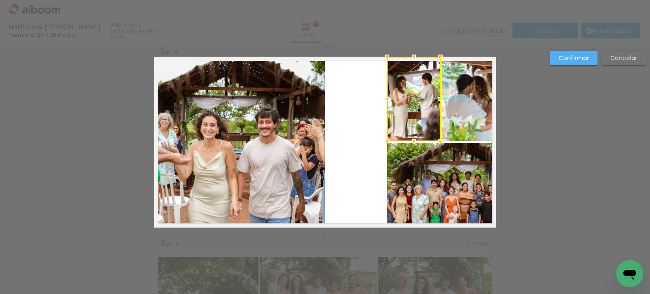
drag, startPoint x: 381, startPoint y: 99, endPoint x: 418, endPoint y: 95, distance: 37.5
click at [418, 95] on div at bounding box center [413, 99] width 53 height 85
click at [274, 156] on quentale-photo at bounding box center [239, 142] width 171 height 171
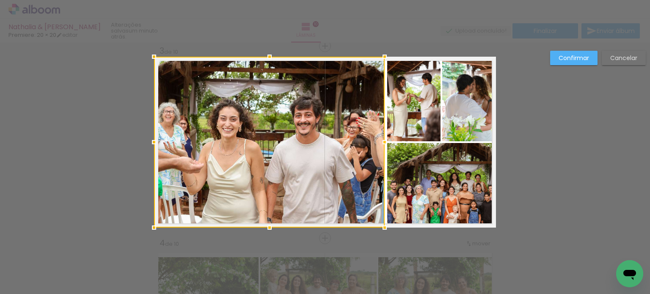
drag, startPoint x: 331, startPoint y: 141, endPoint x: 378, endPoint y: 139, distance: 46.6
click at [378, 139] on div at bounding box center [384, 142] width 17 height 17
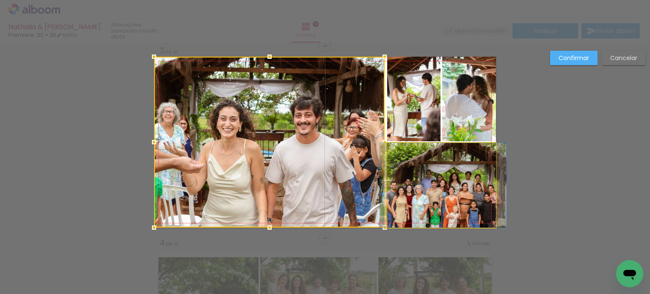
click at [404, 182] on quentale-photo at bounding box center [441, 185] width 109 height 85
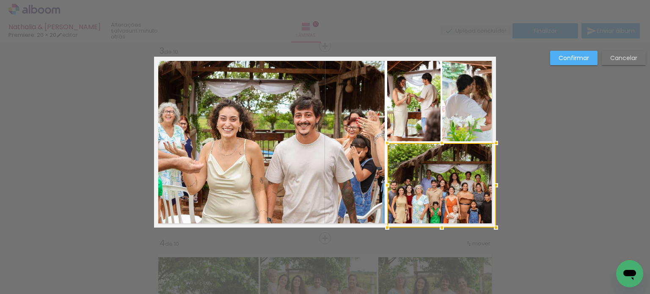
click at [354, 168] on quentale-photo at bounding box center [269, 142] width 231 height 171
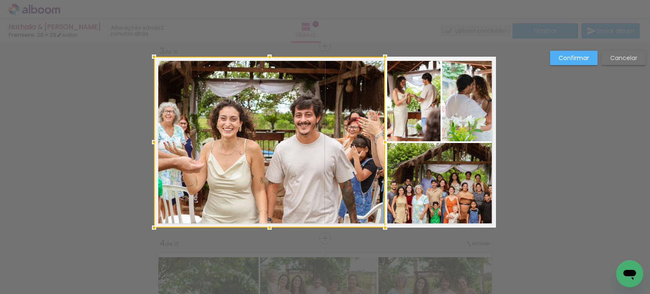
click at [383, 141] on div at bounding box center [385, 142] width 17 height 17
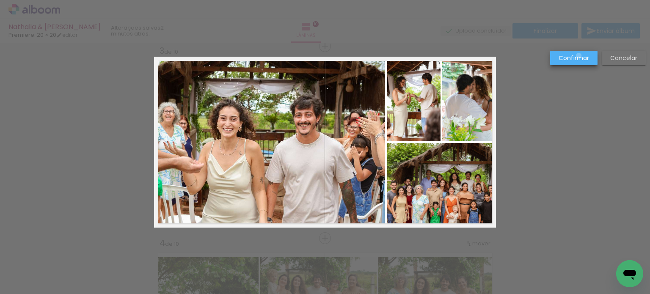
click at [0, 0] on slot "Confirmar" at bounding box center [0, 0] width 0 height 0
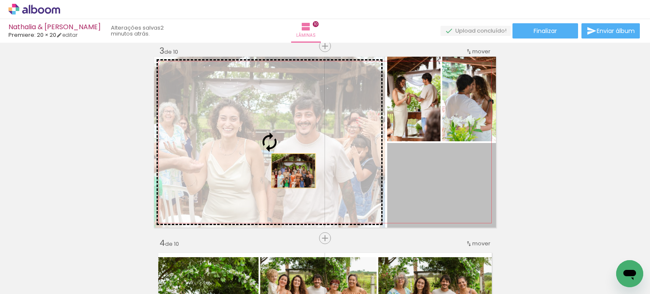
drag, startPoint x: 440, startPoint y: 202, endPoint x: 285, endPoint y: 170, distance: 157.5
click at [0, 0] on slot at bounding box center [0, 0] width 0 height 0
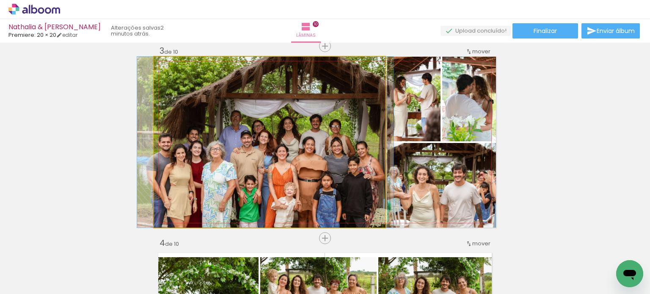
drag, startPoint x: 292, startPoint y: 180, endPoint x: 288, endPoint y: 178, distance: 4.6
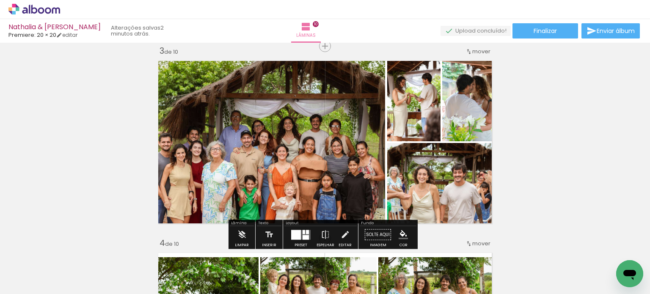
click at [303, 232] on div at bounding box center [304, 232] width 3 height 4
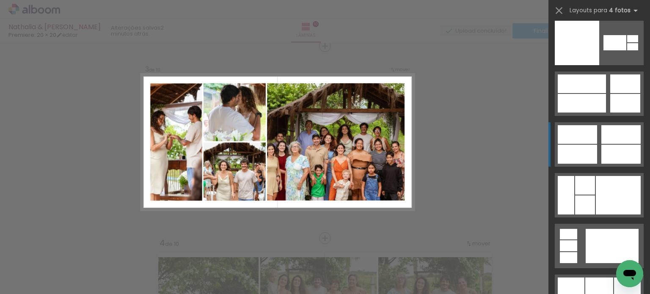
scroll to position [17335, 0]
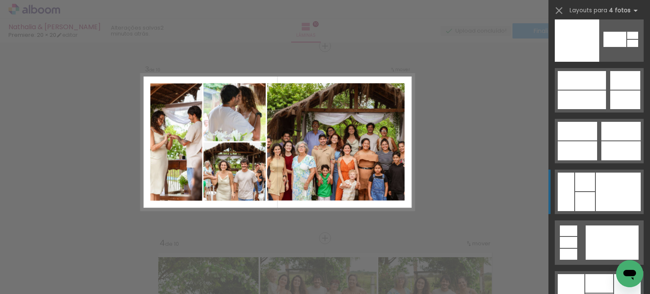
click at [599, 188] on div at bounding box center [618, 192] width 45 height 39
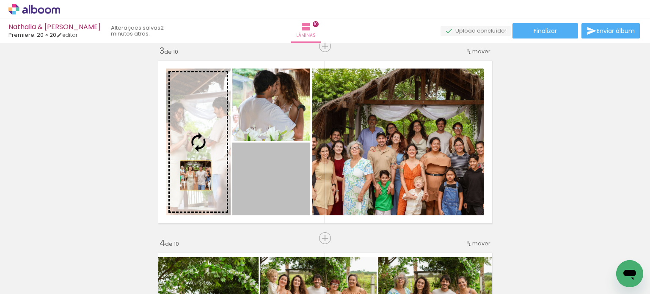
drag, startPoint x: 280, startPoint y: 194, endPoint x: 189, endPoint y: 174, distance: 93.2
click at [0, 0] on slot at bounding box center [0, 0] width 0 height 0
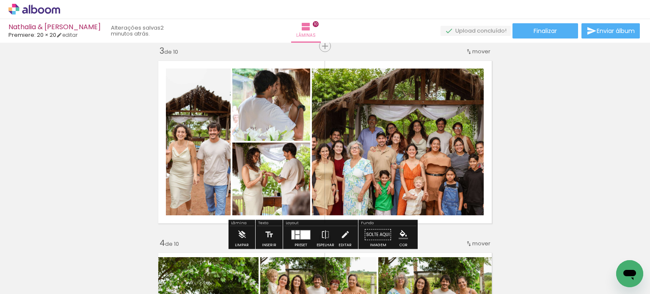
click at [195, 163] on quentale-photo at bounding box center [198, 142] width 65 height 147
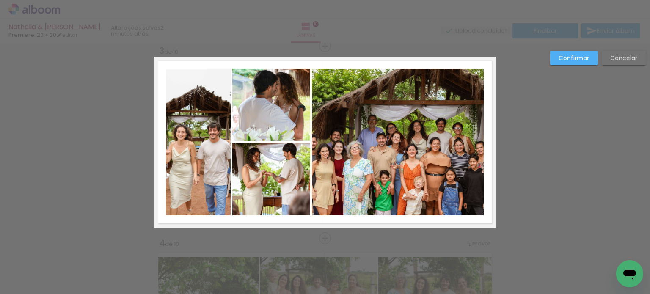
click at [193, 163] on quentale-photo at bounding box center [198, 142] width 65 height 147
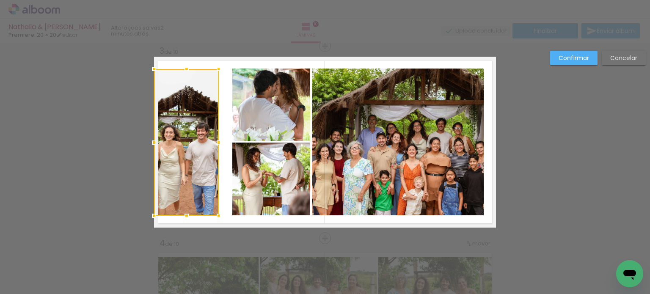
drag, startPoint x: 193, startPoint y: 163, endPoint x: 180, endPoint y: 162, distance: 13.2
click at [180, 162] on div at bounding box center [186, 142] width 65 height 147
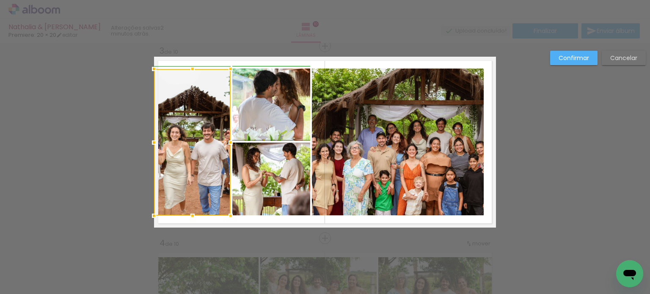
drag, startPoint x: 215, startPoint y: 142, endPoint x: 227, endPoint y: 141, distance: 11.4
click at [227, 141] on div at bounding box center [230, 142] width 17 height 17
click at [0, 0] on slot "Confirmar" at bounding box center [0, 0] width 0 height 0
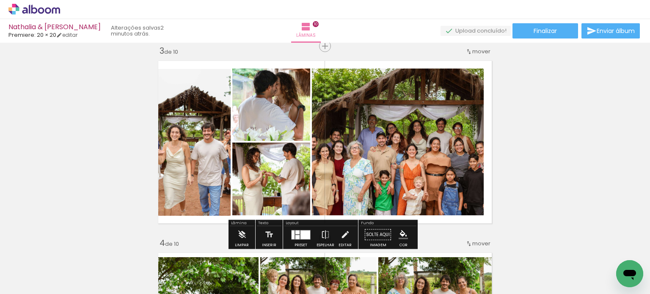
click at [408, 179] on quentale-photo at bounding box center [398, 142] width 172 height 147
click at [449, 166] on quentale-photo at bounding box center [398, 142] width 172 height 147
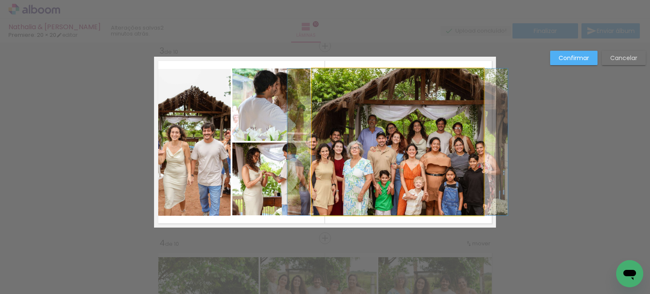
click at [473, 157] on quentale-photo at bounding box center [398, 142] width 172 height 147
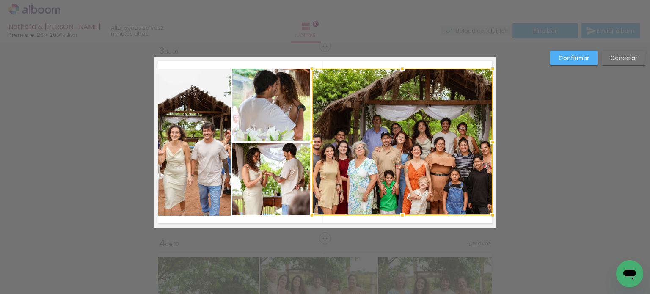
drag, startPoint x: 483, startPoint y: 142, endPoint x: 494, endPoint y: 141, distance: 11.1
click at [494, 141] on div at bounding box center [492, 142] width 17 height 17
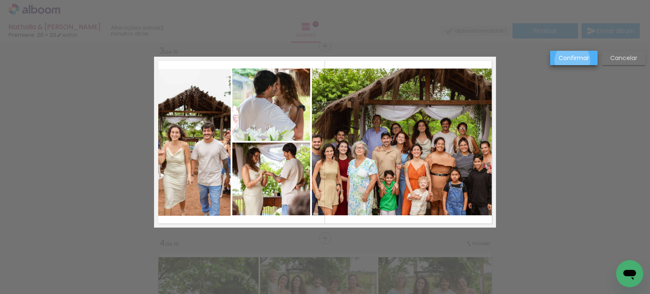
click at [0, 0] on slot "Confirmar" at bounding box center [0, 0] width 0 height 0
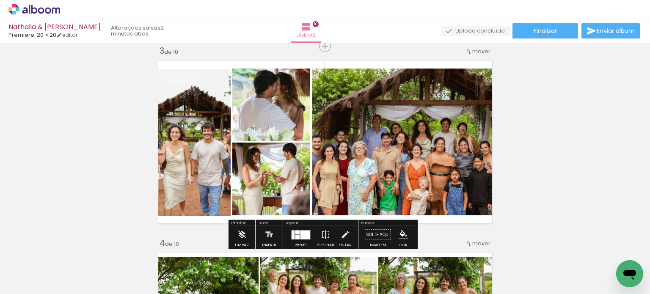
drag, startPoint x: 296, startPoint y: 232, endPoint x: 308, endPoint y: 231, distance: 11.9
click at [0, 0] on slot at bounding box center [0, 0] width 0 height 0
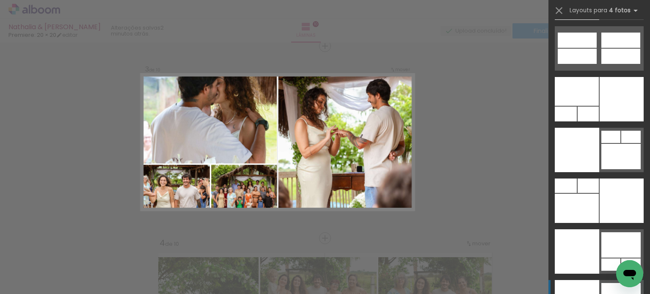
scroll to position [17987, 0]
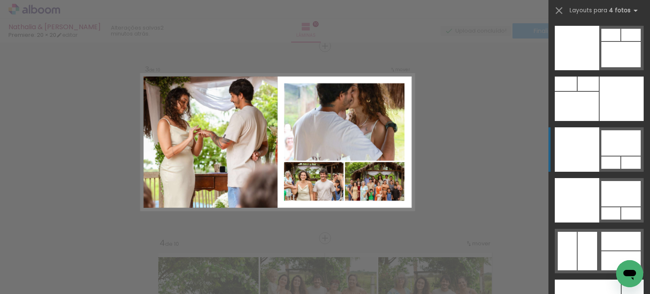
click at [617, 121] on div at bounding box center [622, 99] width 44 height 44
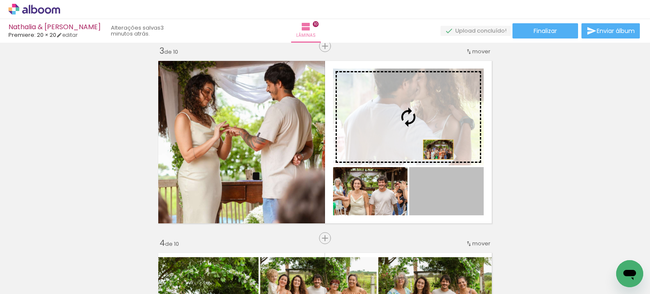
drag, startPoint x: 456, startPoint y: 201, endPoint x: 426, endPoint y: 130, distance: 77.2
click at [0, 0] on slot at bounding box center [0, 0] width 0 height 0
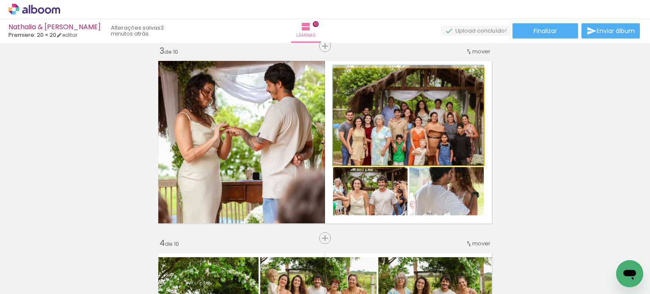
drag, startPoint x: 434, startPoint y: 121, endPoint x: 435, endPoint y: 104, distance: 16.5
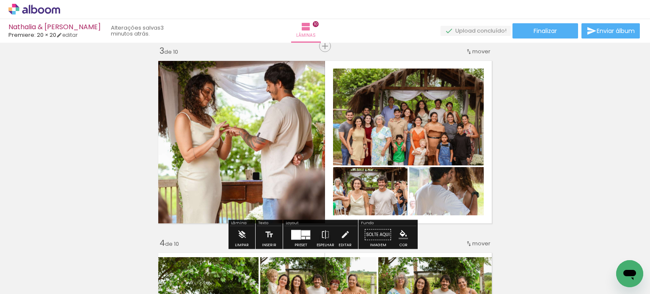
click at [423, 127] on quentale-photo at bounding box center [408, 117] width 151 height 97
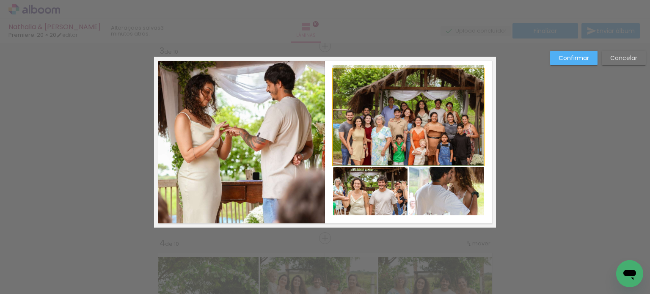
click at [416, 125] on quentale-photo at bounding box center [408, 117] width 151 height 97
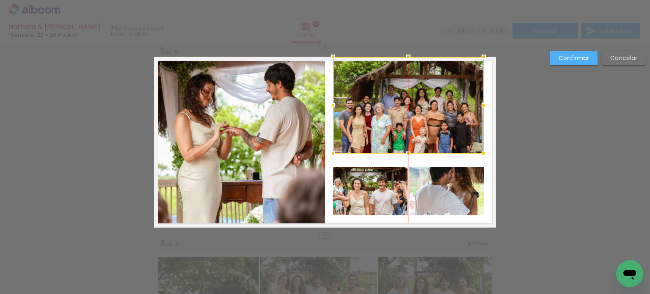
drag, startPoint x: 415, startPoint y: 117, endPoint x: 414, endPoint y: 104, distance: 13.6
click at [414, 104] on div at bounding box center [408, 105] width 151 height 97
click at [427, 191] on quentale-photo at bounding box center [446, 191] width 75 height 48
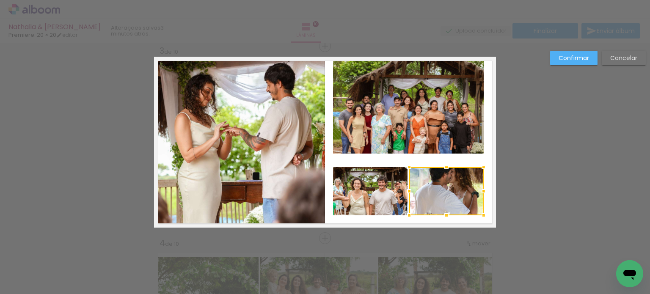
click at [448, 191] on div at bounding box center [446, 191] width 75 height 48
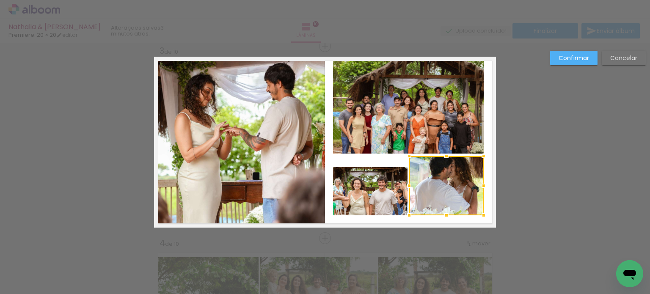
drag, startPoint x: 445, startPoint y: 164, endPoint x: 445, endPoint y: 156, distance: 7.6
click at [445, 156] on div at bounding box center [446, 156] width 17 height 17
click at [453, 200] on div at bounding box center [446, 185] width 75 height 59
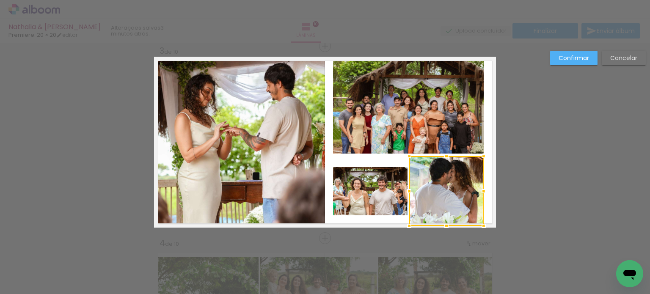
drag, startPoint x: 444, startPoint y: 217, endPoint x: 444, endPoint y: 232, distance: 14.8
click at [444, 232] on div at bounding box center [446, 226] width 17 height 17
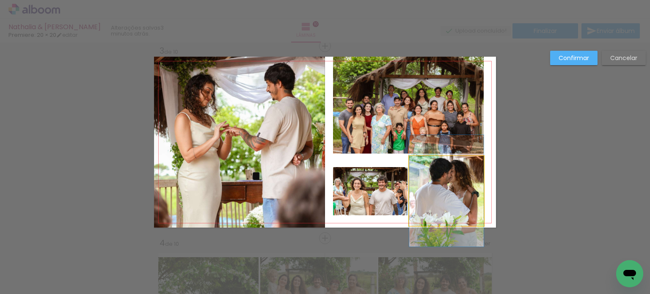
click at [456, 220] on quentale-photo at bounding box center [446, 191] width 75 height 70
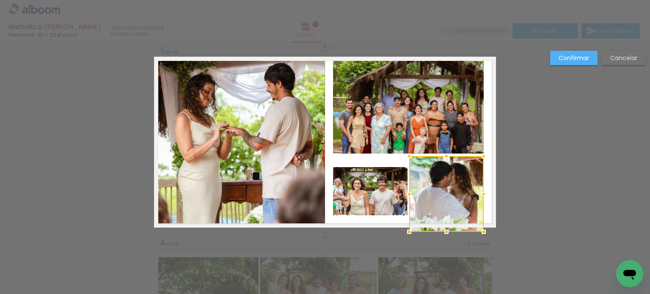
click at [445, 224] on div at bounding box center [446, 232] width 17 height 17
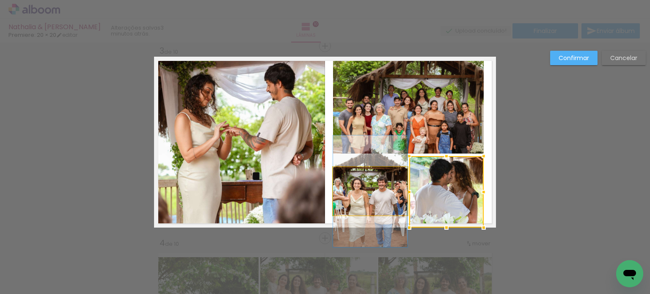
click at [377, 194] on quentale-photo at bounding box center [370, 191] width 75 height 48
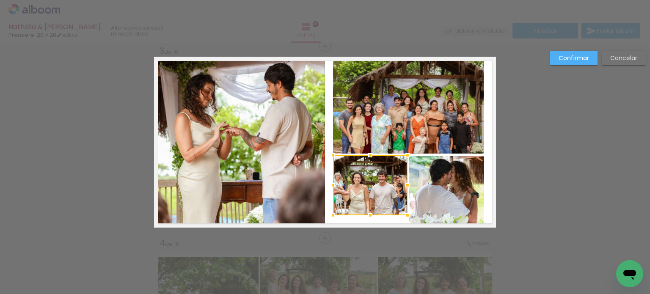
drag, startPoint x: 367, startPoint y: 166, endPoint x: 368, endPoint y: 157, distance: 8.9
click at [368, 157] on div at bounding box center [370, 155] width 17 height 17
click at [373, 199] on div at bounding box center [370, 185] width 75 height 60
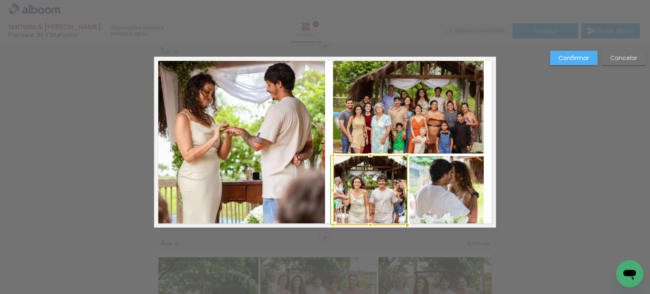
drag, startPoint x: 368, startPoint y: 218, endPoint x: 362, endPoint y: 231, distance: 14.6
click at [362, 231] on div at bounding box center [370, 225] width 17 height 17
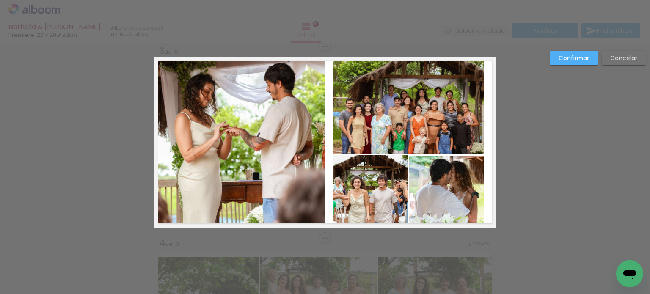
drag, startPoint x: 373, startPoint y: 232, endPoint x: 371, endPoint y: 223, distance: 9.5
click at [373, 215] on quentale-photo at bounding box center [370, 190] width 75 height 70
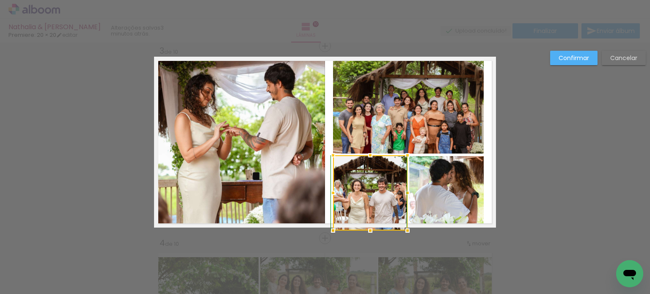
click at [370, 227] on div at bounding box center [370, 230] width 17 height 17
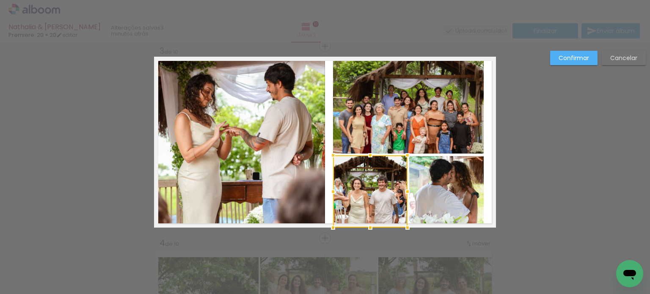
click at [0, 0] on slot "Confirmar" at bounding box center [0, 0] width 0 height 0
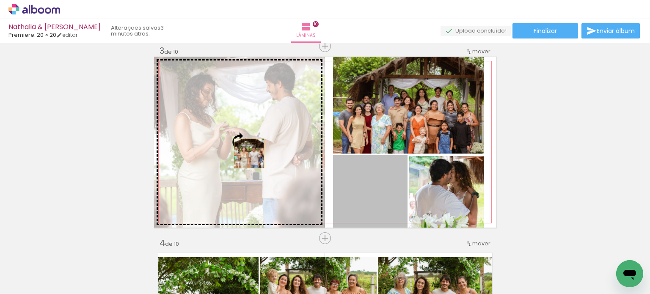
drag, startPoint x: 367, startPoint y: 177, endPoint x: 244, endPoint y: 152, distance: 125.7
click at [0, 0] on slot at bounding box center [0, 0] width 0 height 0
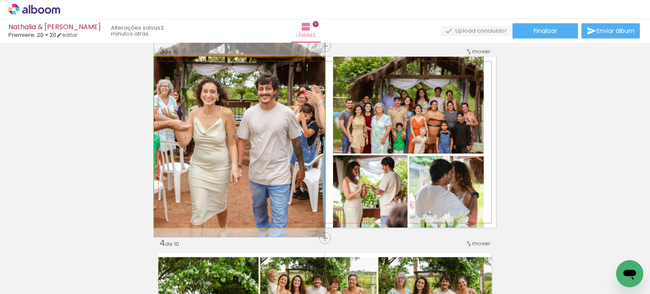
drag, startPoint x: 269, startPoint y: 178, endPoint x: 283, endPoint y: 146, distance: 35.3
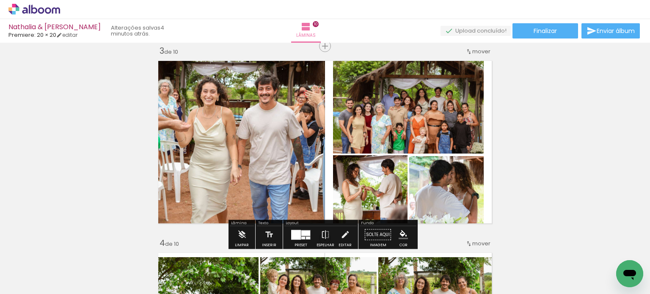
click at [256, 147] on quentale-photo at bounding box center [239, 142] width 171 height 171
click at [443, 111] on quentale-photo at bounding box center [408, 105] width 151 height 97
click at [459, 103] on quentale-photo at bounding box center [408, 105] width 151 height 97
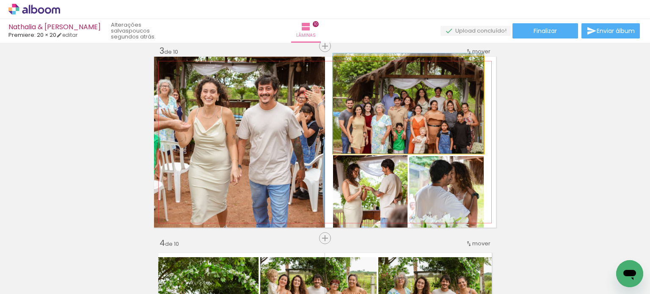
click at [460, 107] on quentale-photo at bounding box center [408, 105] width 151 height 97
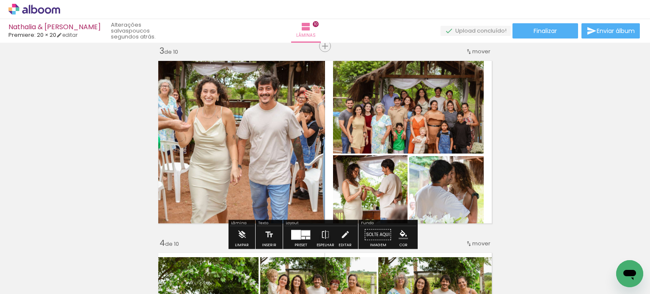
click at [460, 107] on quentale-photo at bounding box center [408, 105] width 151 height 97
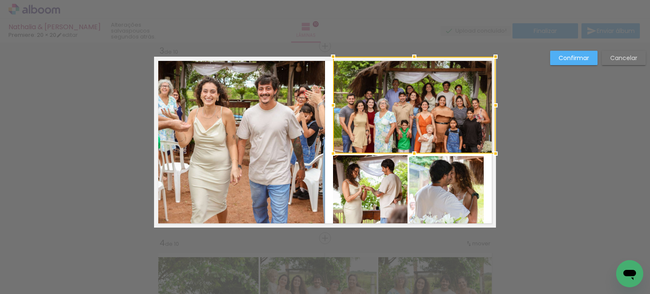
drag, startPoint x: 481, startPoint y: 105, endPoint x: 492, endPoint y: 105, distance: 10.6
click at [492, 105] on div at bounding box center [495, 105] width 17 height 17
click at [450, 189] on quentale-photo at bounding box center [446, 192] width 75 height 72
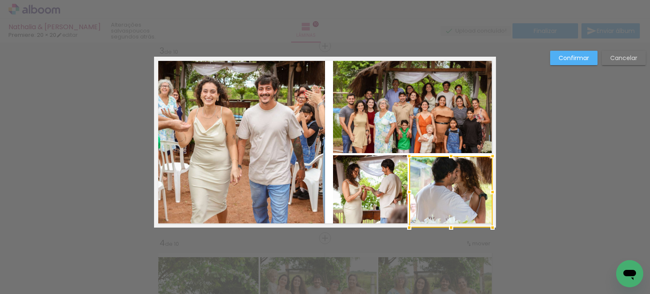
drag, startPoint x: 484, startPoint y: 192, endPoint x: 505, endPoint y: 191, distance: 21.2
click at [467, 194] on quentale-photo at bounding box center [450, 192] width 83 height 72
click at [478, 193] on div at bounding box center [450, 192] width 83 height 72
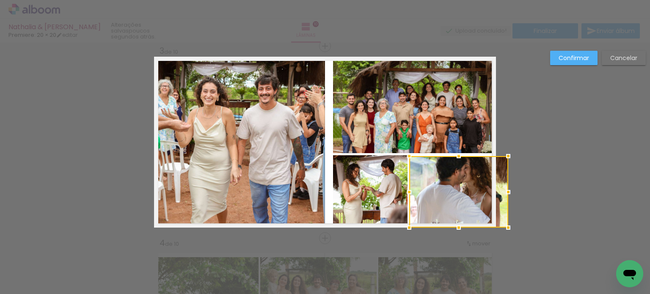
click at [491, 193] on div at bounding box center [458, 192] width 99 height 72
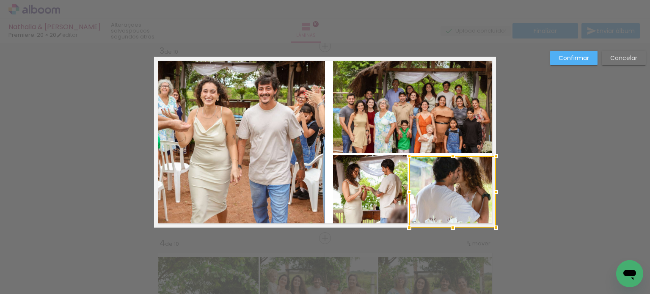
click at [373, 181] on quentale-photo at bounding box center [370, 191] width 75 height 72
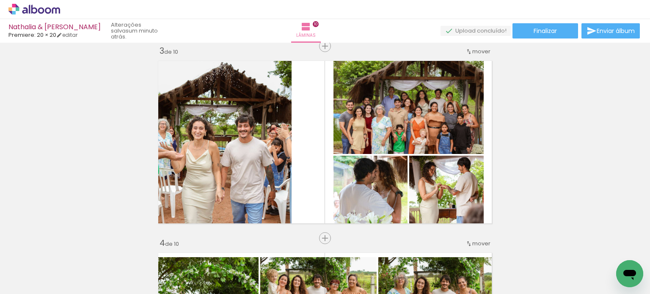
scroll to position [17631, 0]
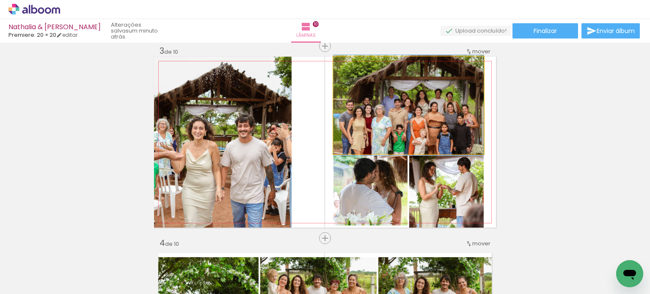
drag, startPoint x: 423, startPoint y: 122, endPoint x: 427, endPoint y: 122, distance: 4.7
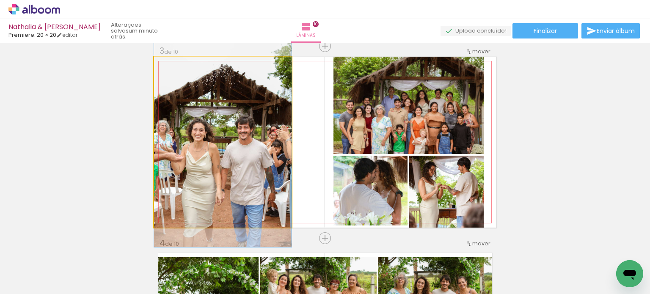
drag, startPoint x: 222, startPoint y: 157, endPoint x: 239, endPoint y: 159, distance: 17.4
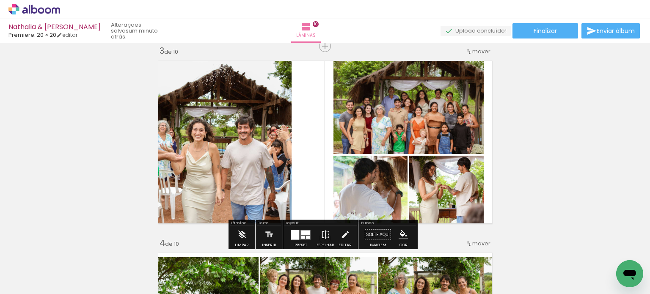
click at [242, 135] on quentale-photo at bounding box center [223, 142] width 138 height 171
click at [233, 133] on quentale-photo at bounding box center [223, 142] width 138 height 171
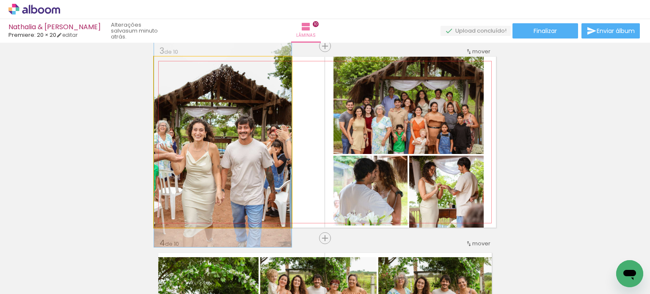
click at [233, 133] on quentale-photo at bounding box center [223, 142] width 138 height 171
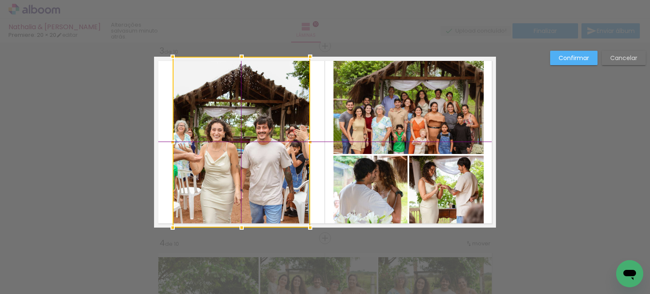
drag, startPoint x: 234, startPoint y: 133, endPoint x: 249, endPoint y: 135, distance: 15.3
click at [249, 135] on div at bounding box center [242, 142] width 138 height 171
click at [0, 0] on slot "Confirmar" at bounding box center [0, 0] width 0 height 0
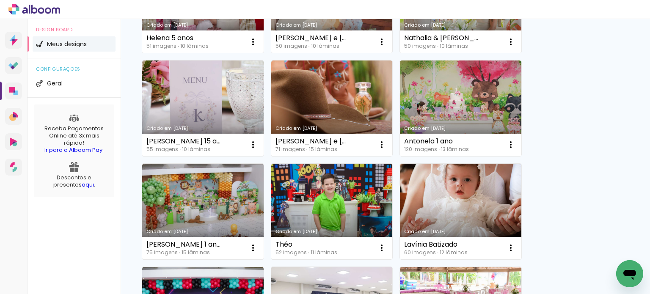
scroll to position [423, 0]
